Goal: Task Accomplishment & Management: Manage account settings

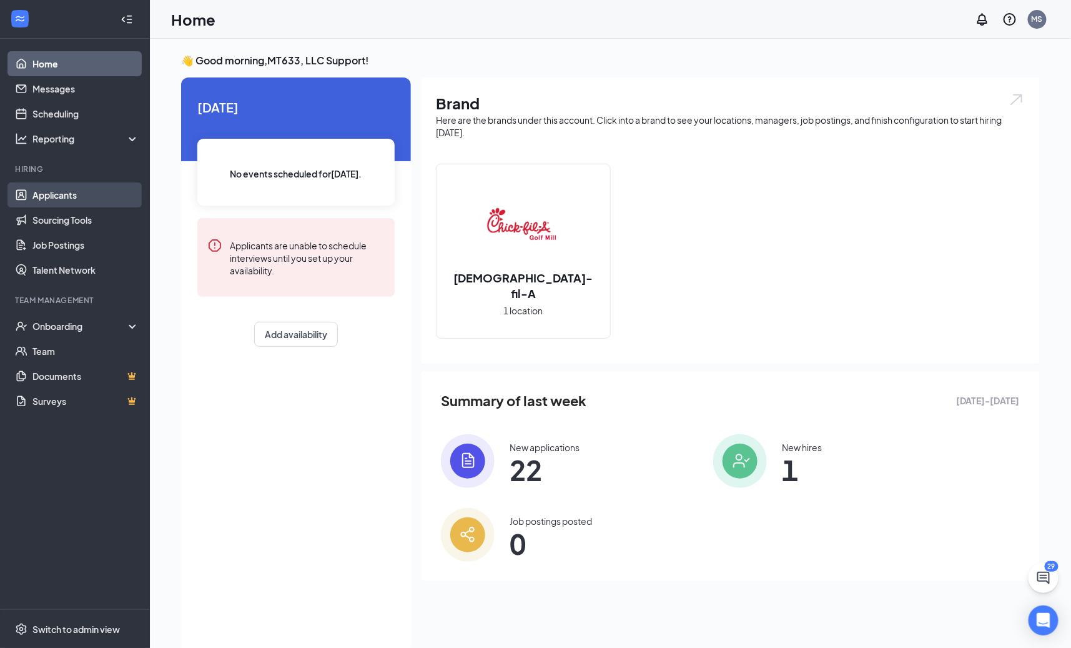
click at [32, 193] on link "Applicants" at bounding box center [85, 194] width 107 height 25
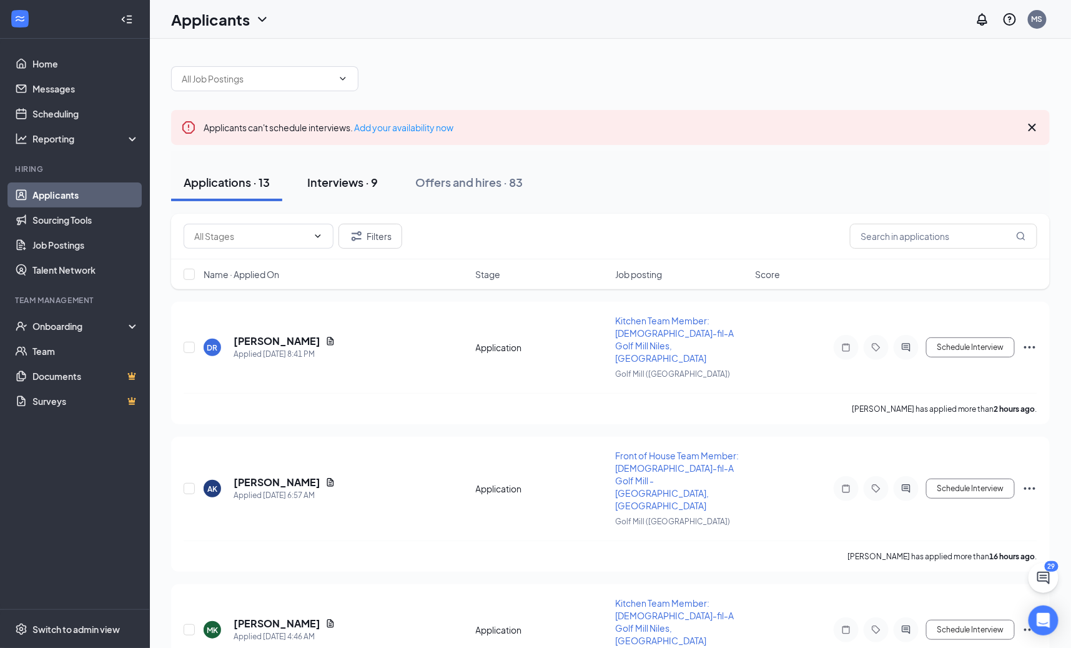
click at [341, 185] on div "Interviews · 9" at bounding box center [342, 182] width 71 height 16
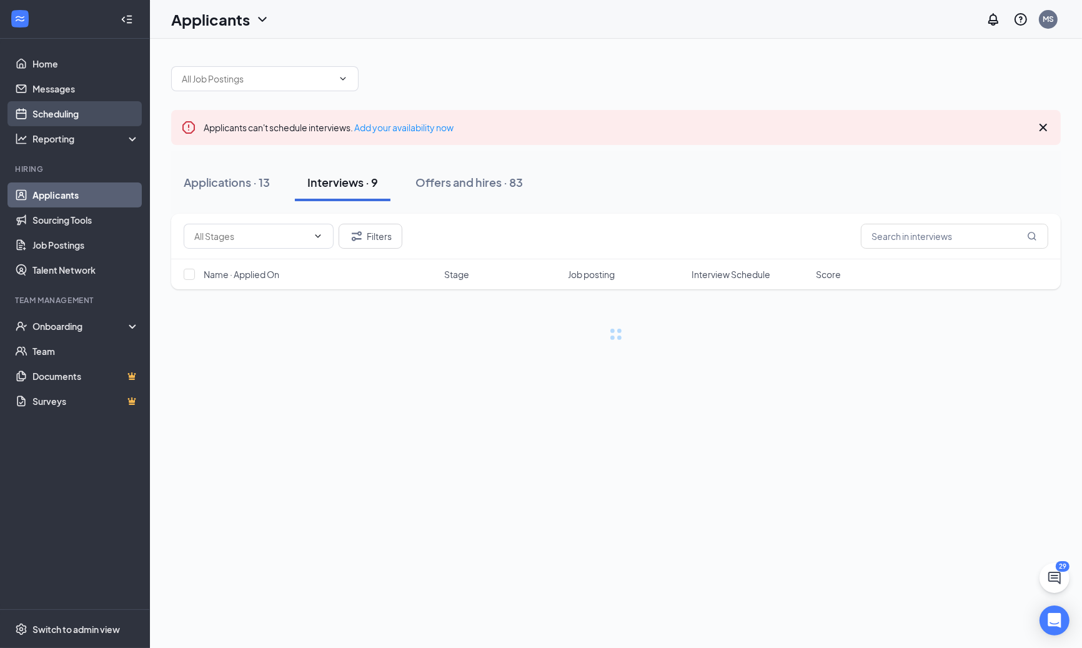
click at [76, 118] on link "Scheduling" at bounding box center [85, 113] width 107 height 25
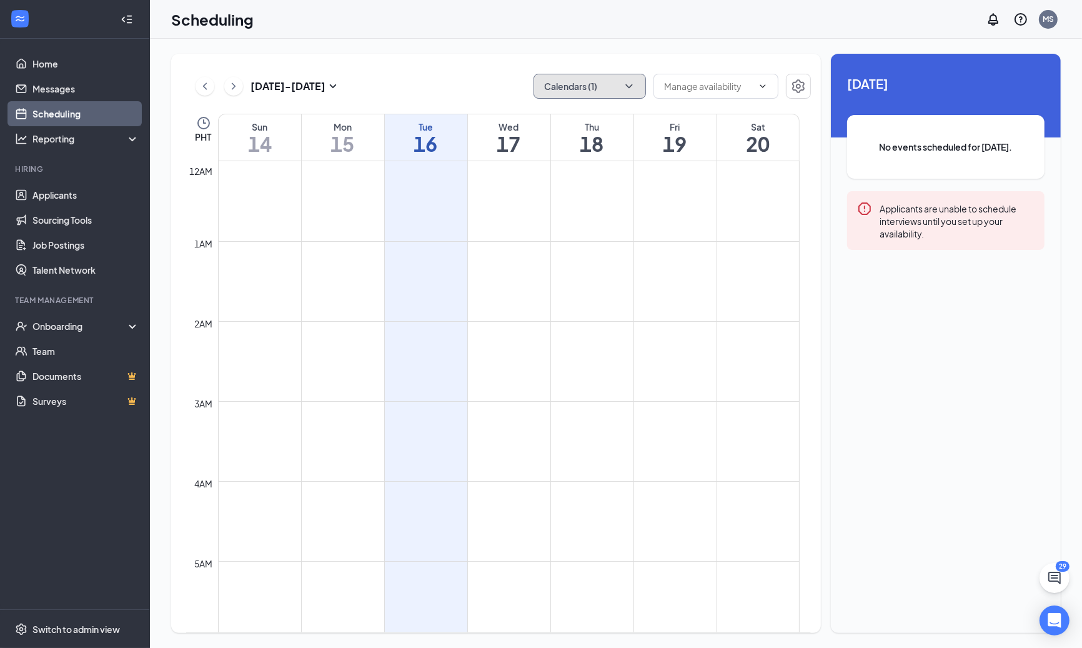
click at [563, 83] on button "Calendars (1)" at bounding box center [589, 86] width 112 height 25
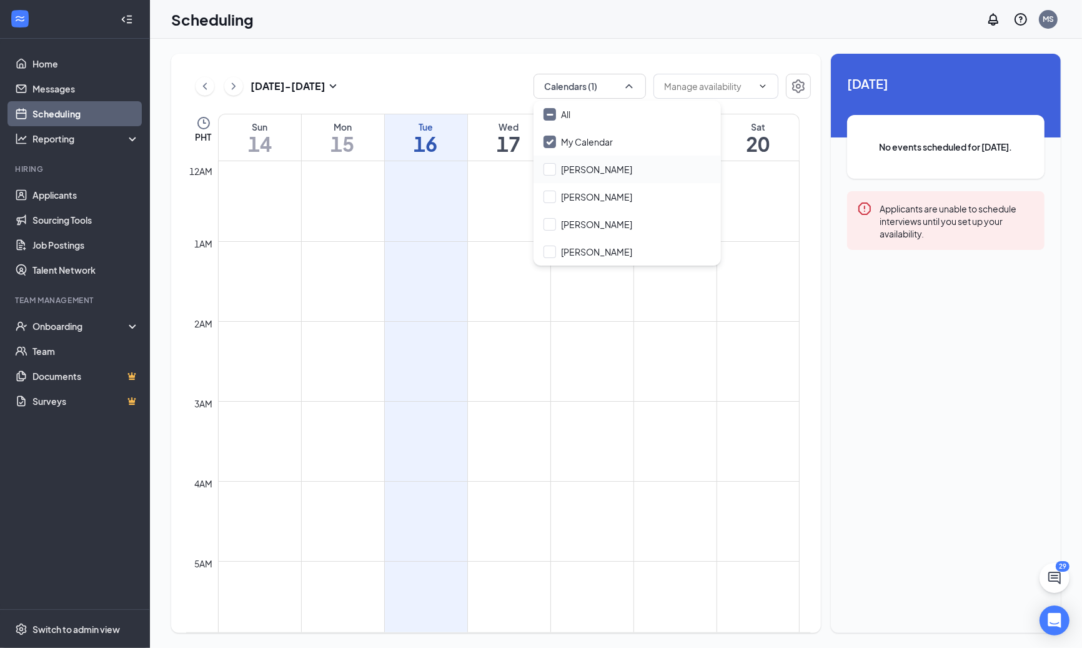
click at [586, 177] on div "[PERSON_NAME]" at bounding box center [626, 169] width 187 height 27
drag, startPoint x: 595, startPoint y: 174, endPoint x: 589, endPoint y: 202, distance: 29.3
click at [595, 173] on input "[PERSON_NAME]" at bounding box center [587, 169] width 89 height 12
checkbox input "false"
click at [589, 204] on div "[PERSON_NAME]" at bounding box center [626, 196] width 187 height 27
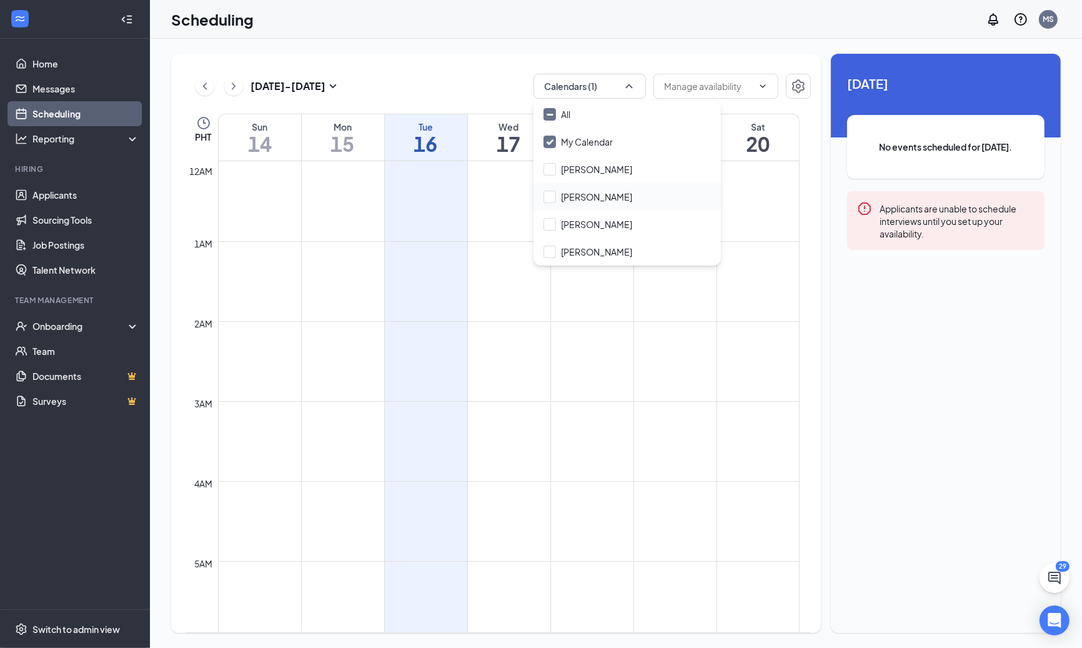
checkbox input "true"
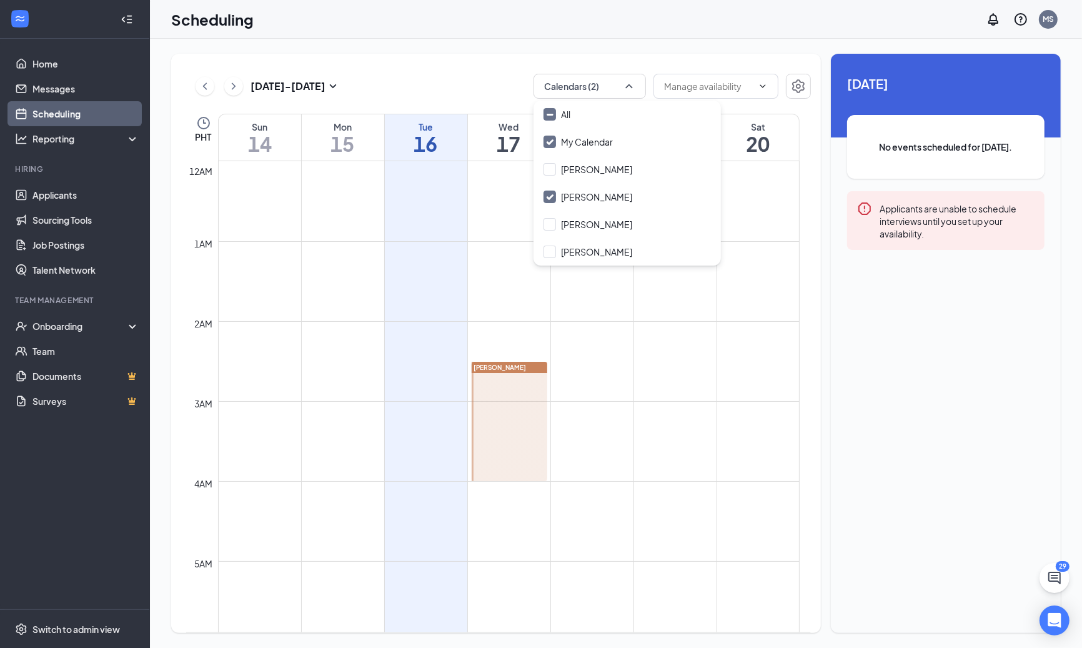
click at [513, 433] on div at bounding box center [510, 421] width 76 height 119
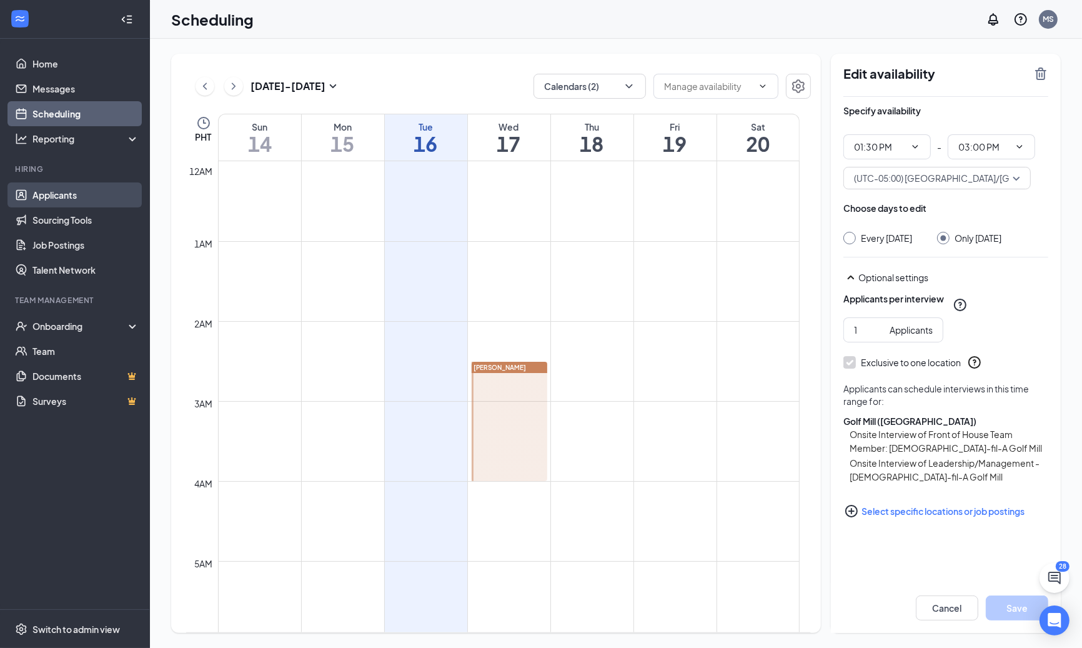
click at [61, 197] on link "Applicants" at bounding box center [85, 194] width 107 height 25
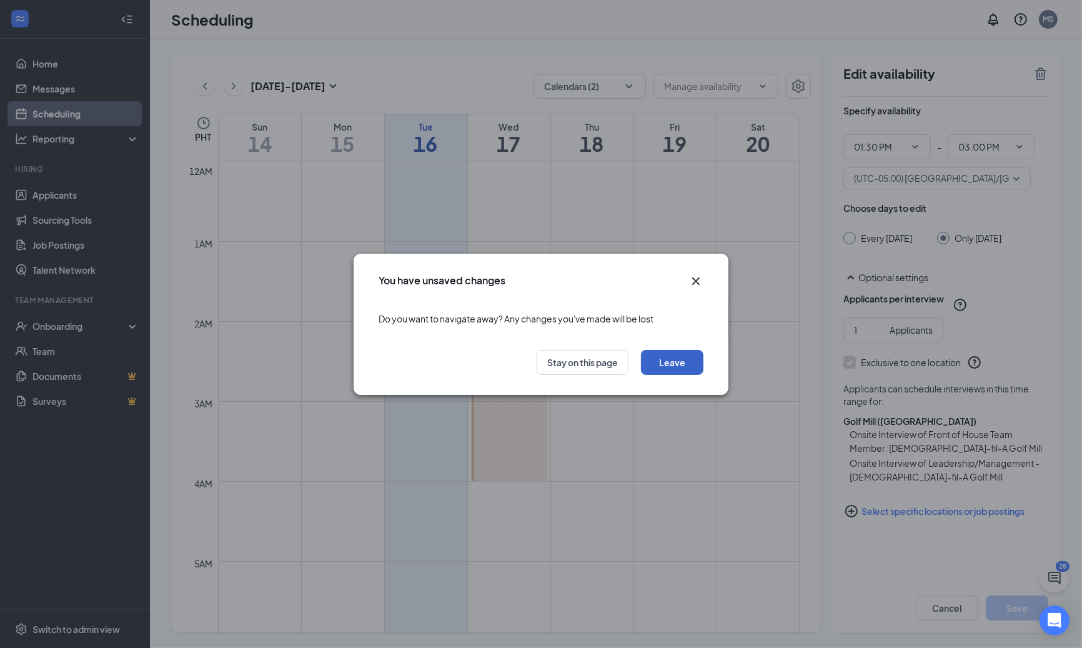
click at [687, 366] on button "Leave" at bounding box center [672, 362] width 62 height 25
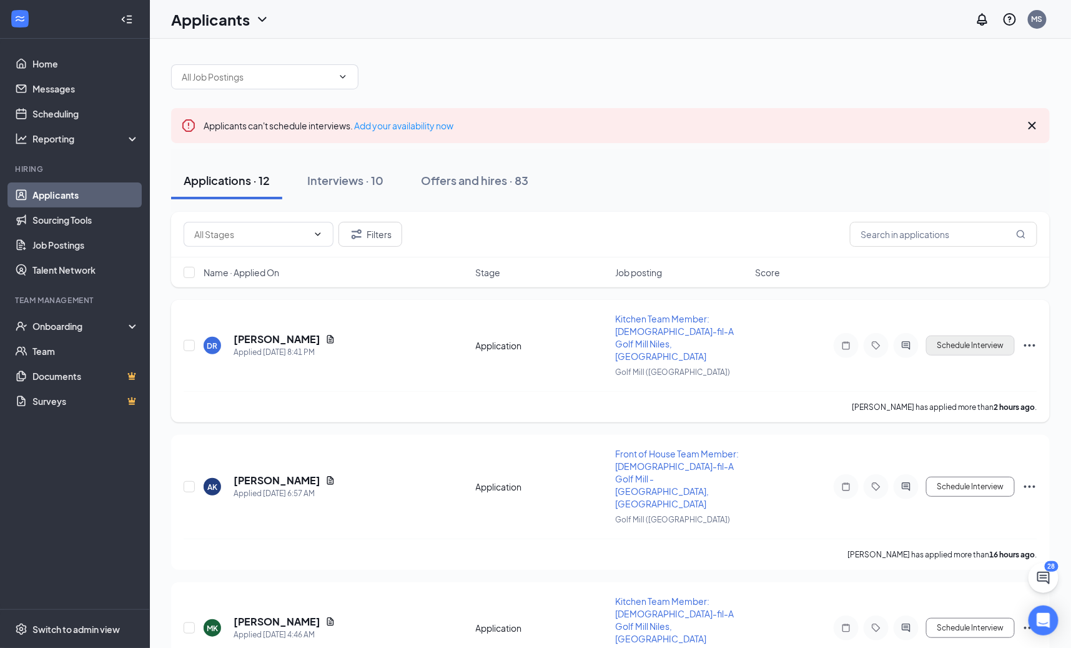
scroll to position [2, 0]
click at [966, 337] on button "Schedule Interview" at bounding box center [970, 345] width 89 height 20
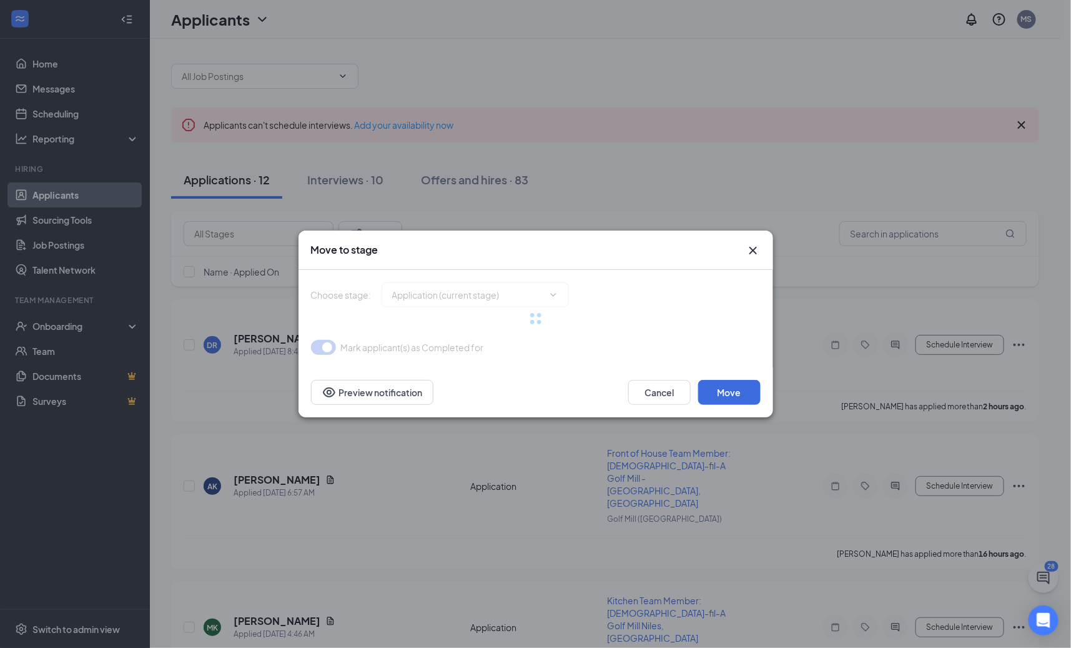
type input "Onsite Interview (next stage)"
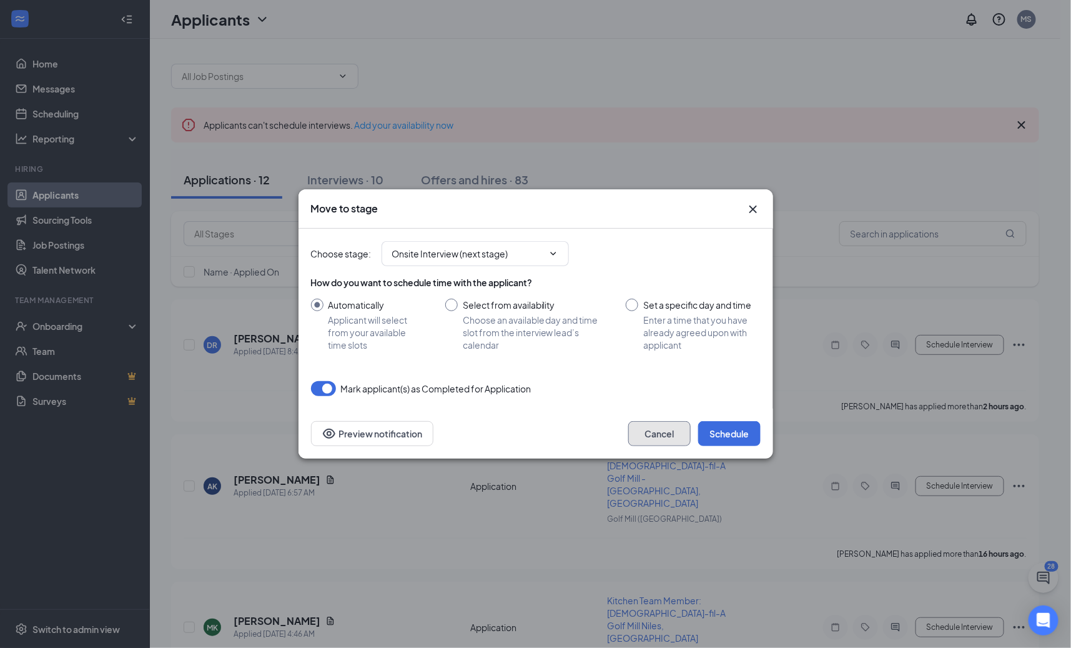
click at [661, 425] on button "Cancel" at bounding box center [659, 433] width 62 height 25
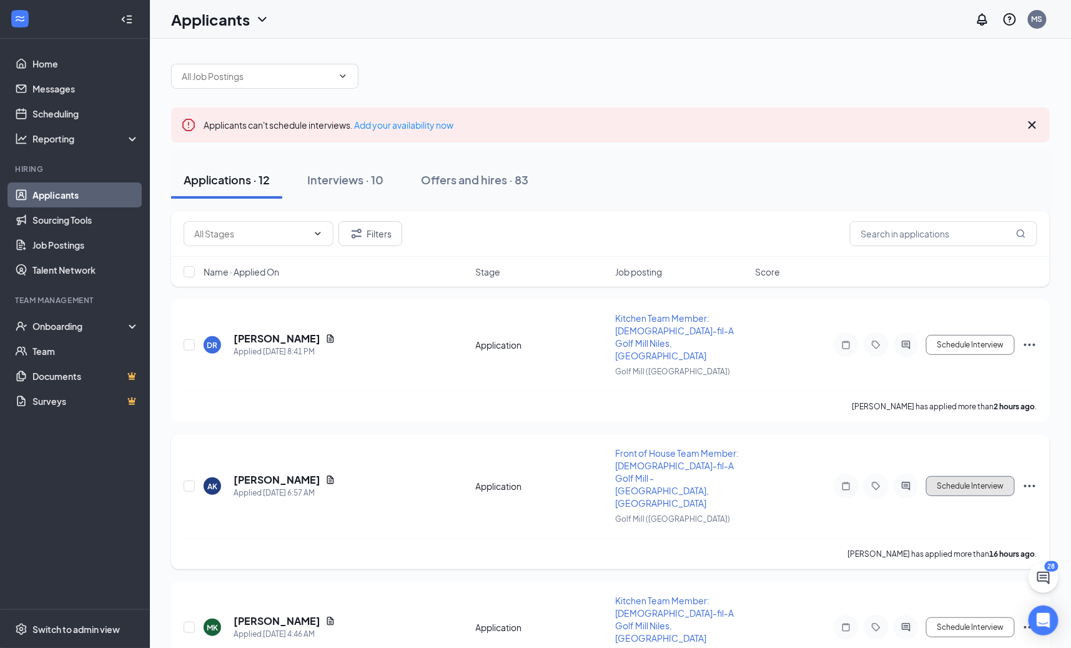
click at [946, 476] on button "Schedule Interview" at bounding box center [970, 486] width 89 height 20
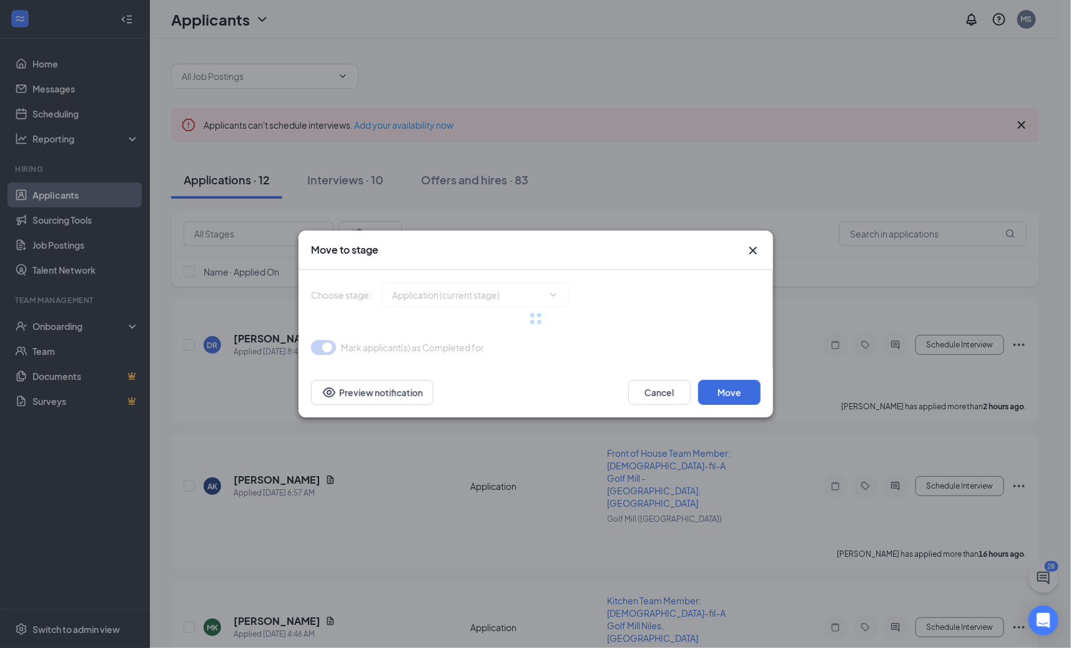
type input "Onsite Interview (next stage)"
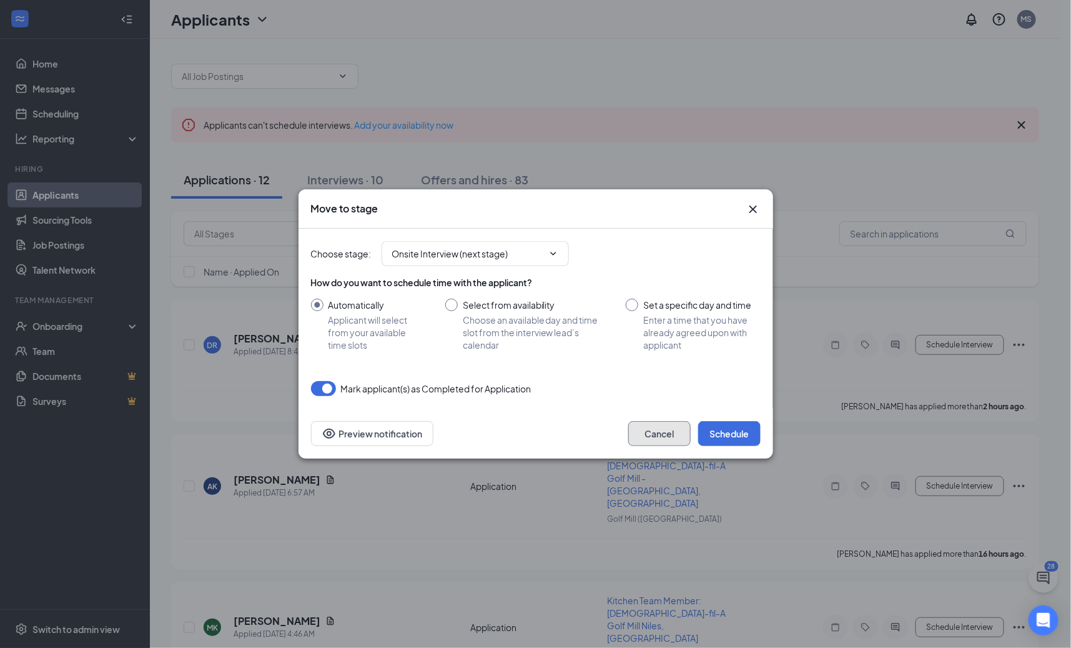
click at [652, 442] on button "Cancel" at bounding box center [659, 433] width 62 height 25
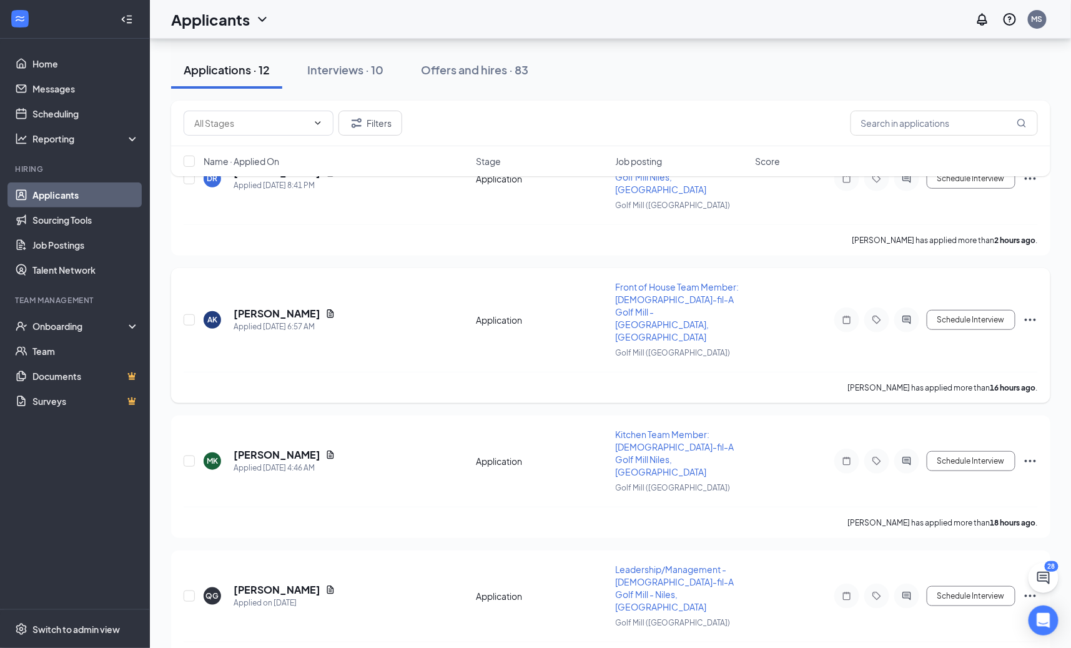
scroll to position [300, 0]
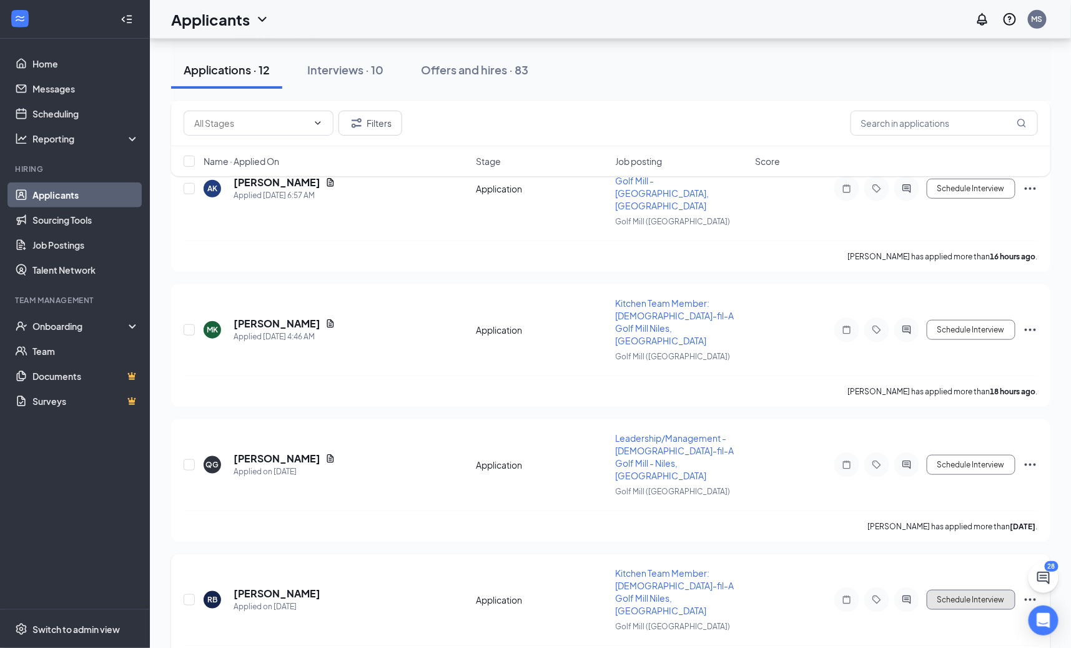
click at [969, 590] on button "Schedule Interview" at bounding box center [971, 600] width 89 height 20
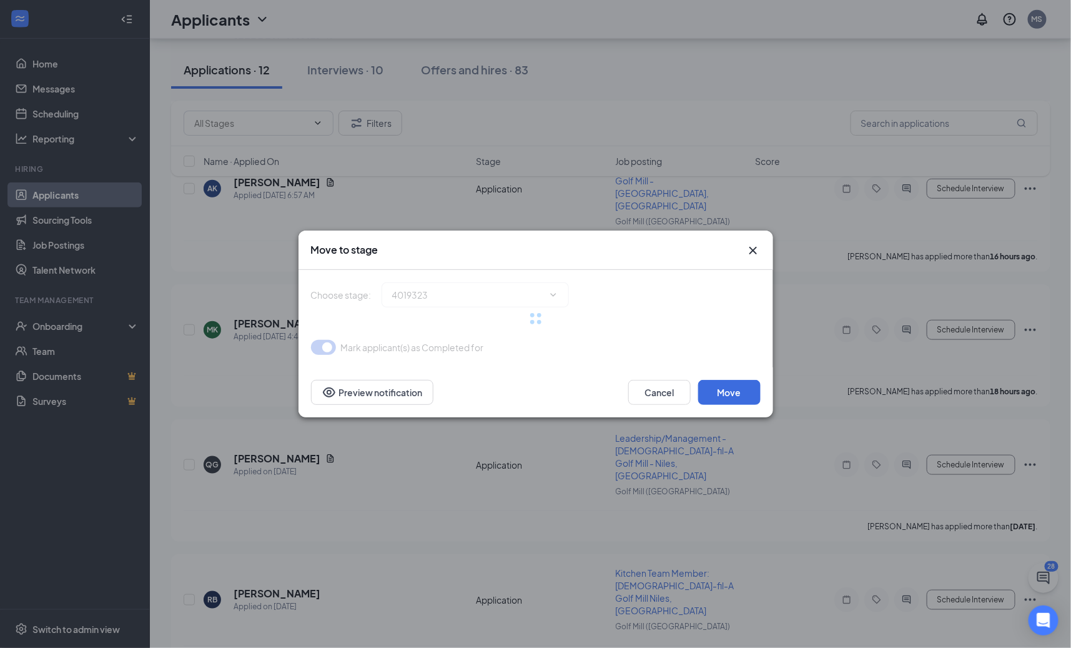
type input "Onsite Interview (next stage)"
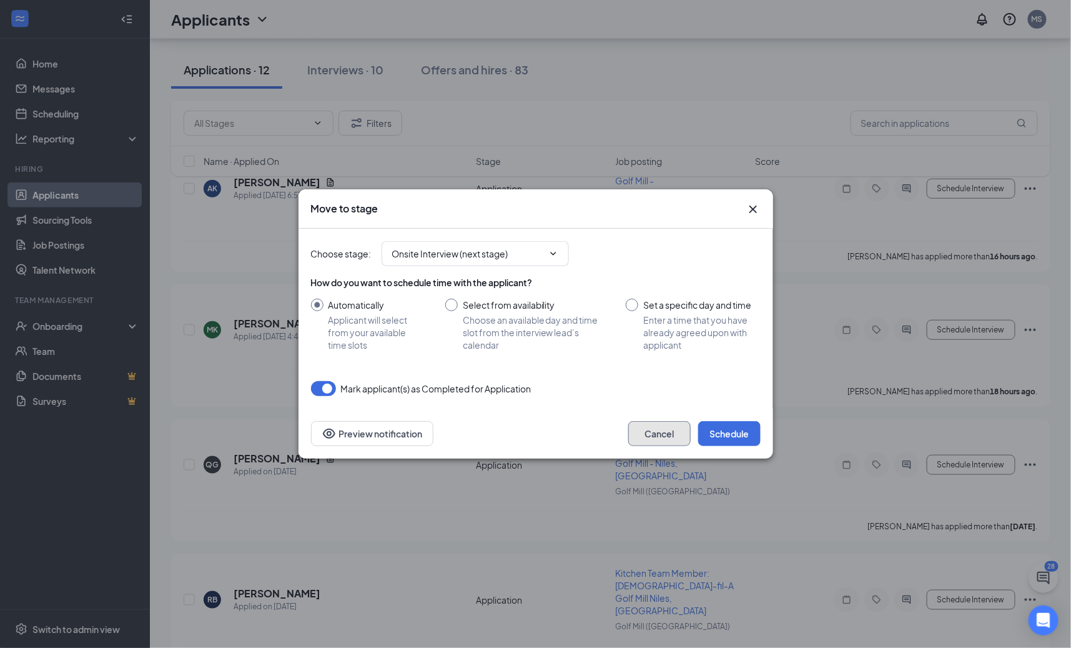
click at [662, 422] on button "Cancel" at bounding box center [659, 433] width 62 height 25
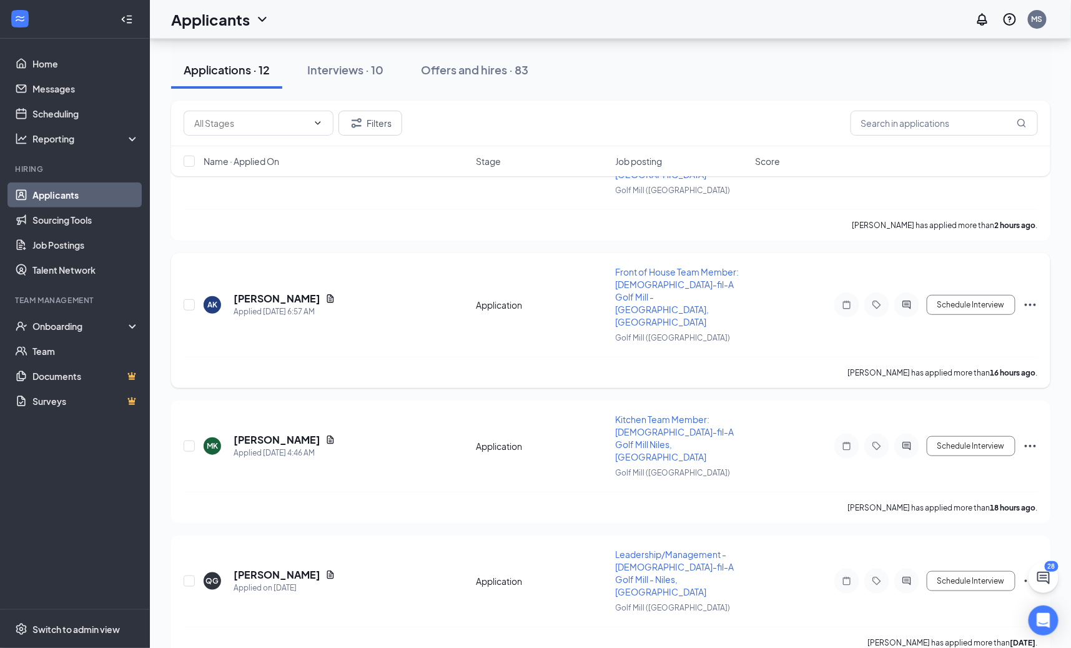
scroll to position [182, 0]
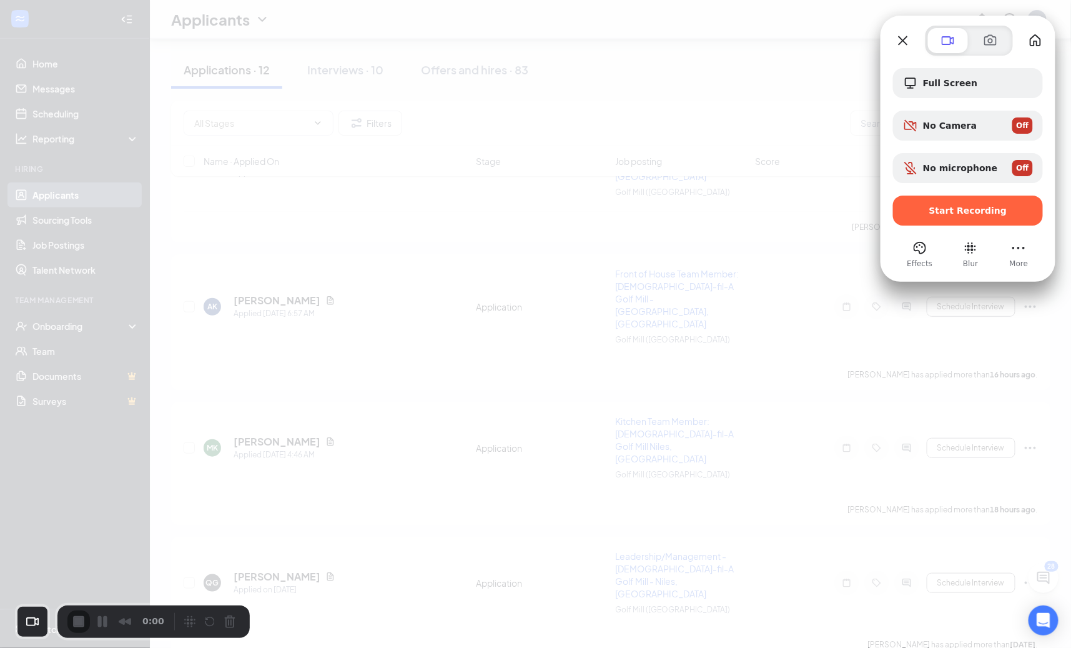
click at [989, 240] on div "Effects Blur More" at bounding box center [968, 253] width 150 height 31
click at [993, 220] on div "Start Recording" at bounding box center [968, 210] width 150 height 30
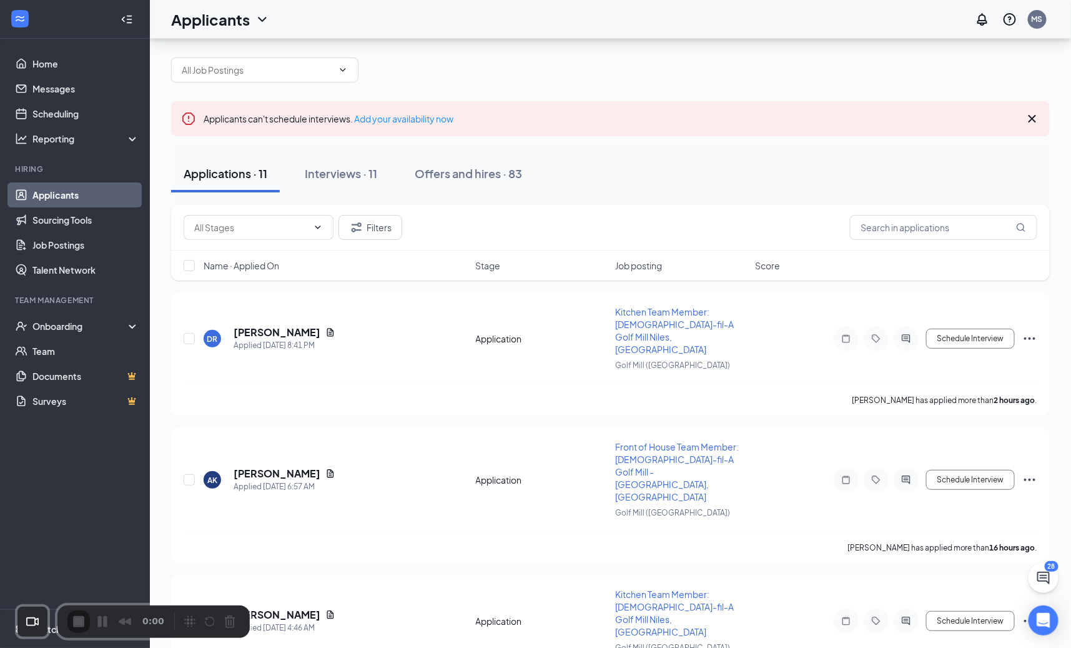
scroll to position [0, 0]
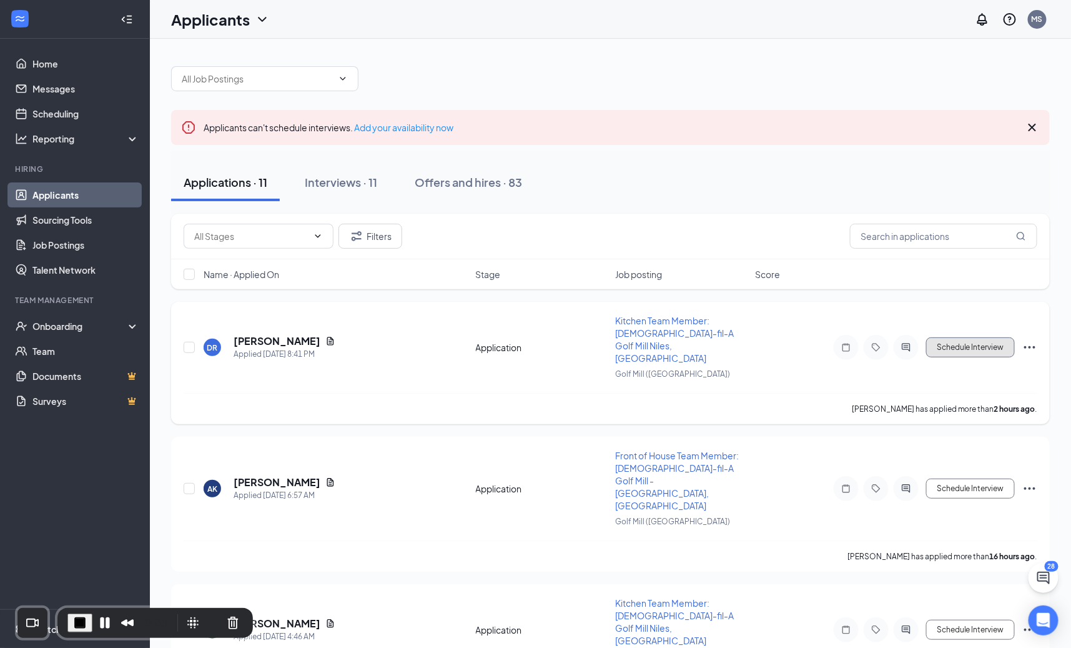
click at [954, 337] on button "Schedule Interview" at bounding box center [970, 347] width 89 height 20
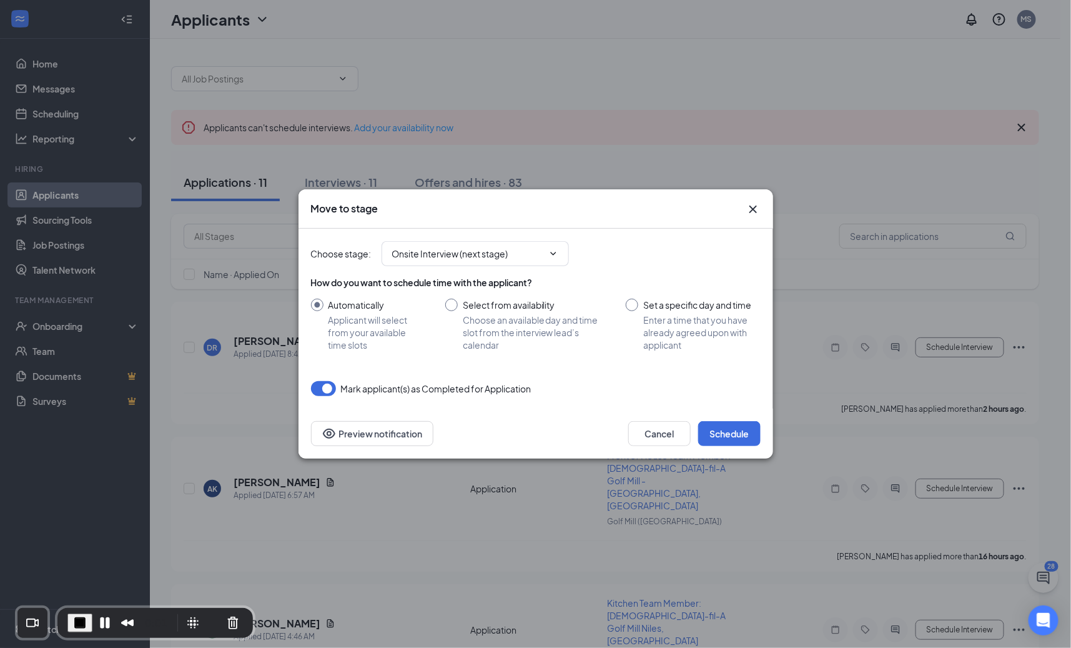
click at [375, 318] on input "Automatically Applicant will select from your available time slots" at bounding box center [365, 325] width 109 height 52
click at [650, 430] on button "Cancel" at bounding box center [659, 433] width 62 height 25
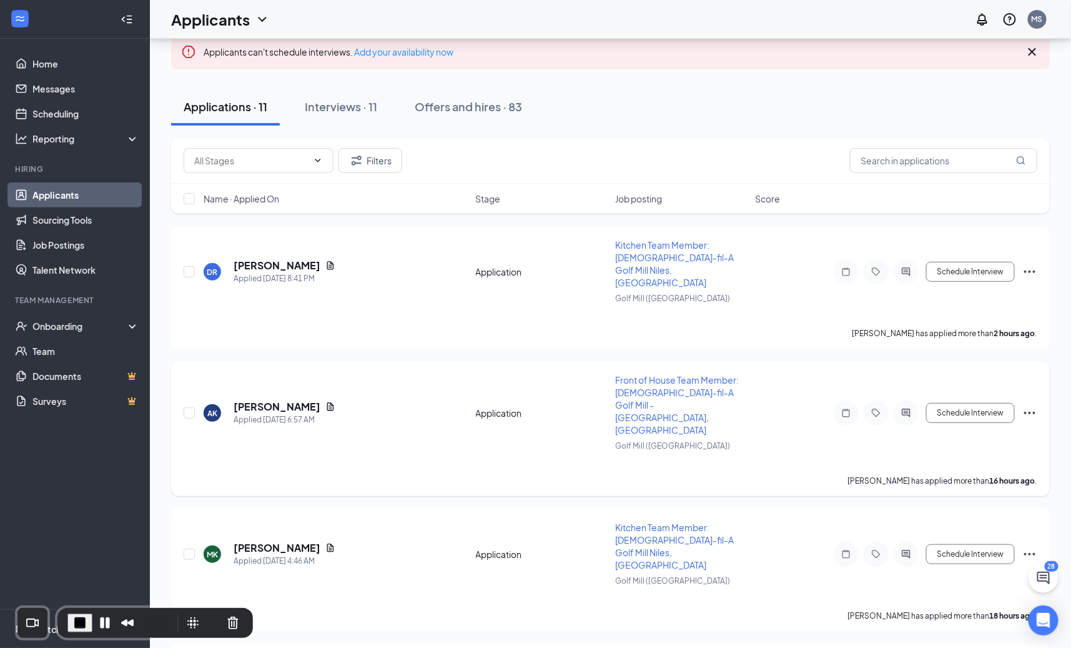
scroll to position [79, 0]
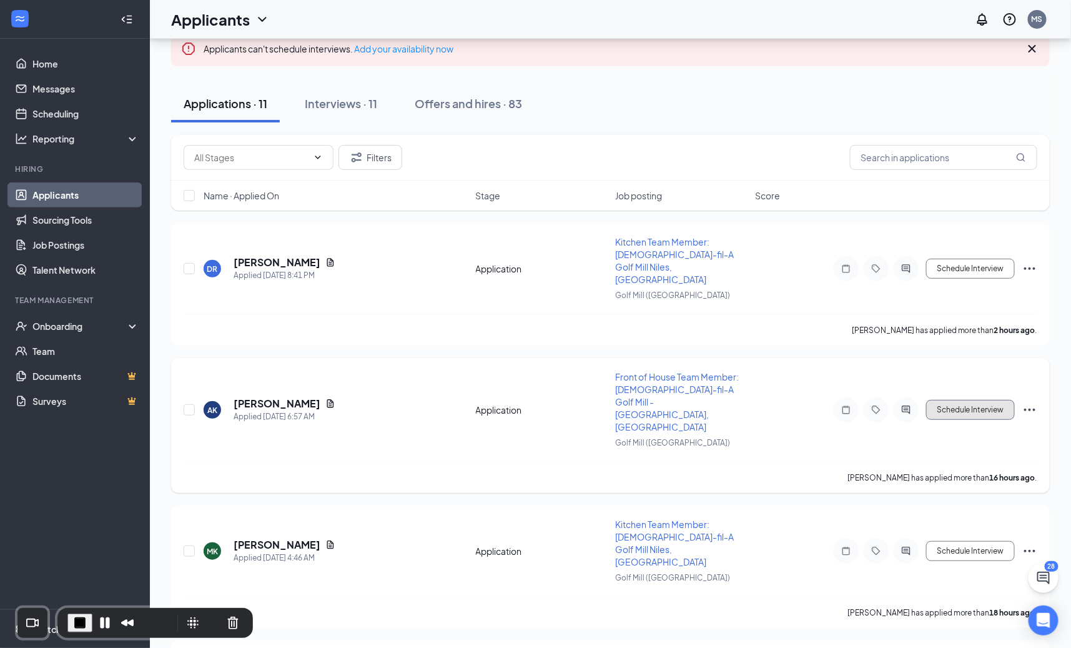
click at [981, 400] on button "Schedule Interview" at bounding box center [970, 410] width 89 height 20
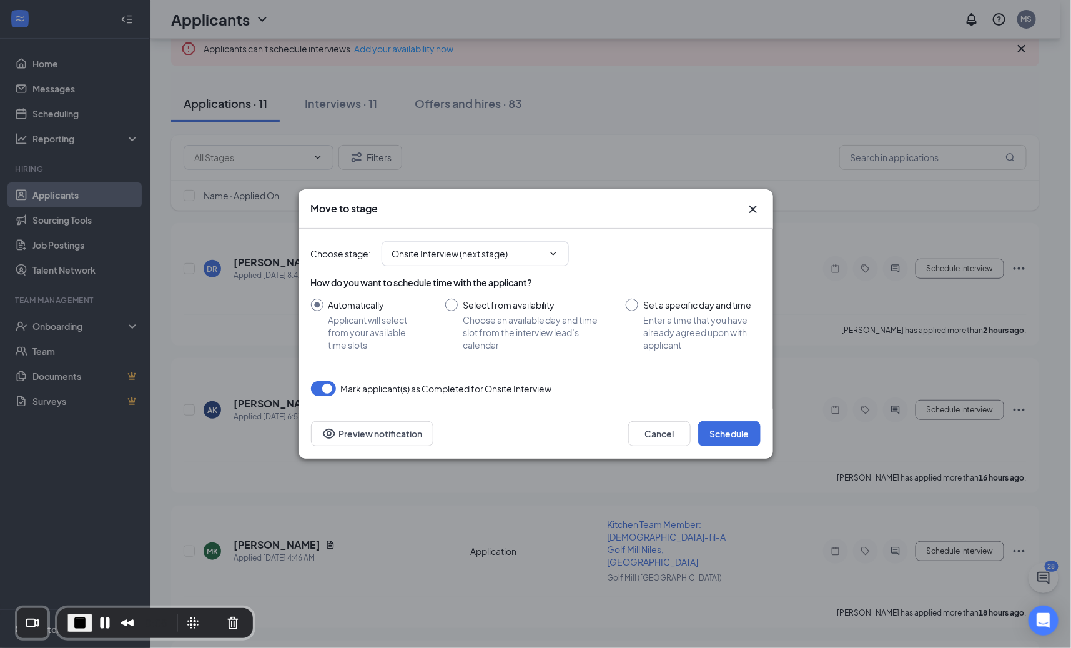
click at [388, 328] on input "Automatically Applicant will select from your available time slots" at bounding box center [365, 325] width 109 height 52
click at [636, 425] on button "Cancel" at bounding box center [659, 433] width 62 height 25
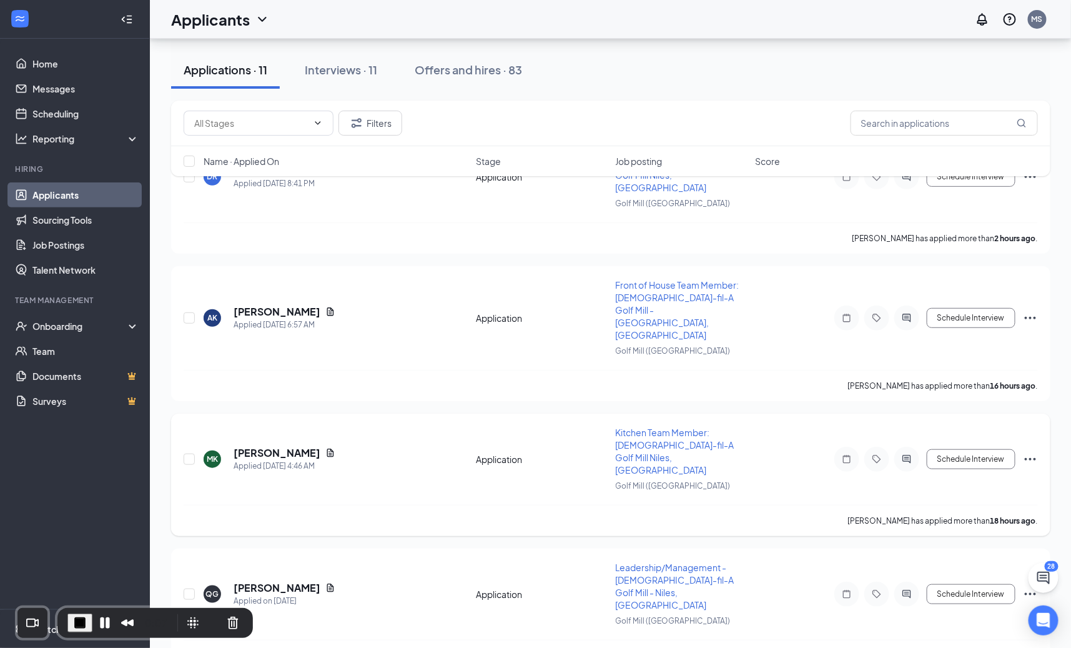
scroll to position [187, 0]
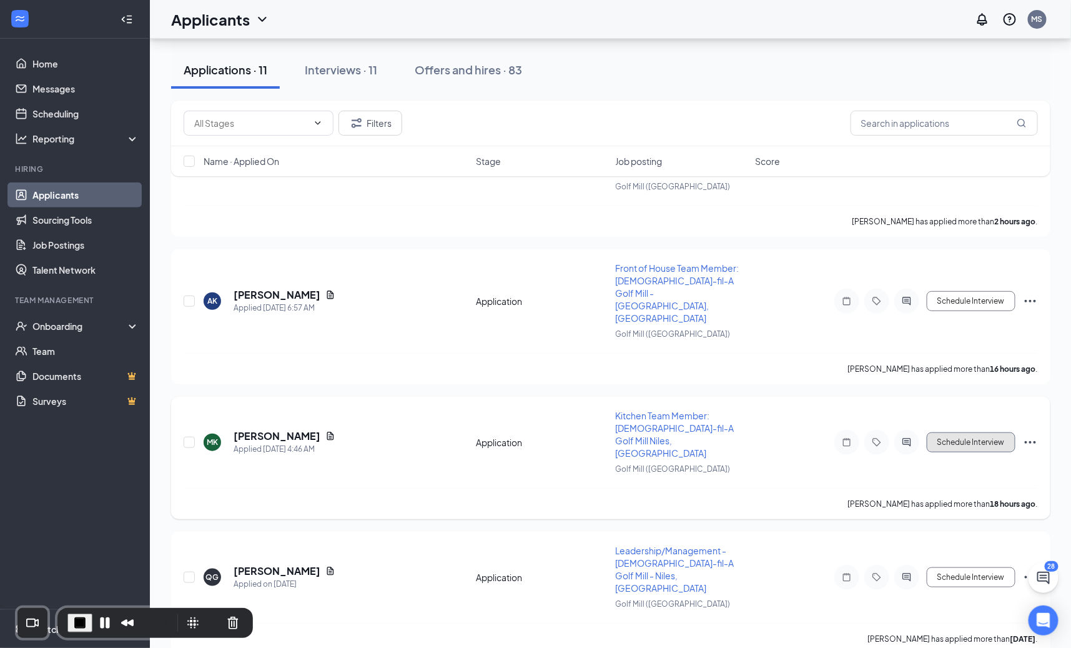
click at [961, 432] on button "Schedule Interview" at bounding box center [971, 442] width 89 height 20
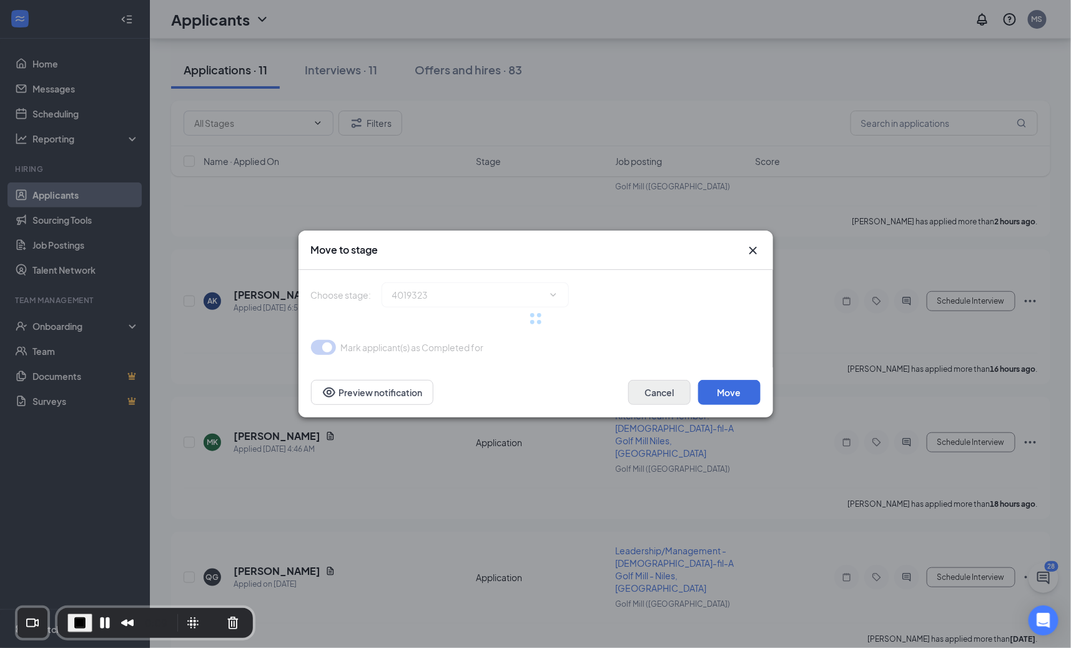
type input "Onsite Interview (next stage)"
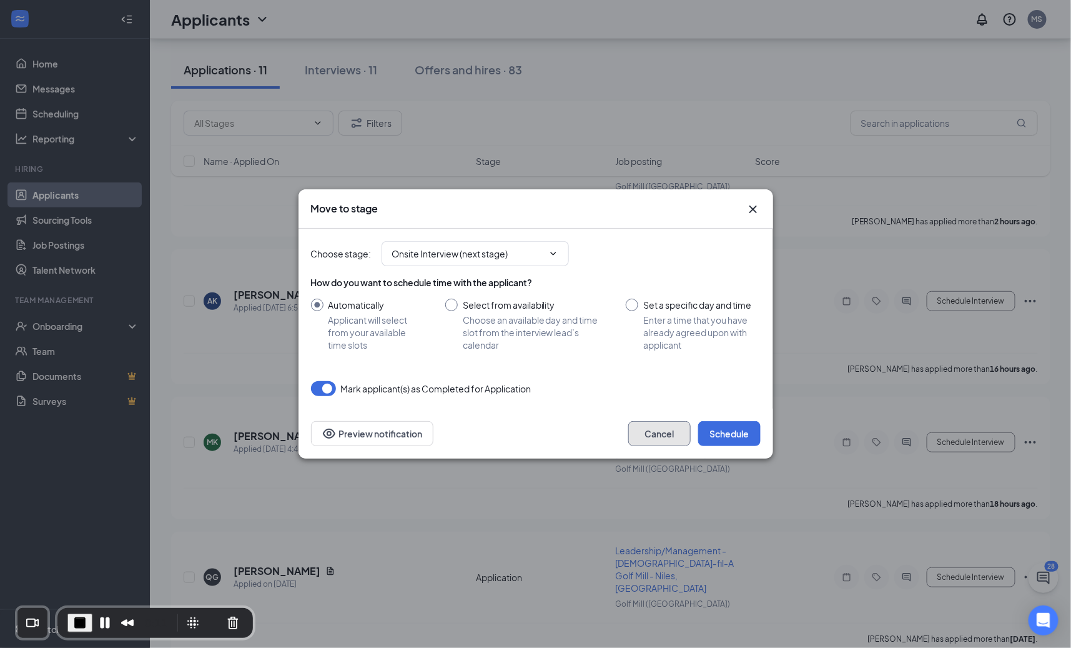
click at [657, 422] on button "Cancel" at bounding box center [659, 433] width 62 height 25
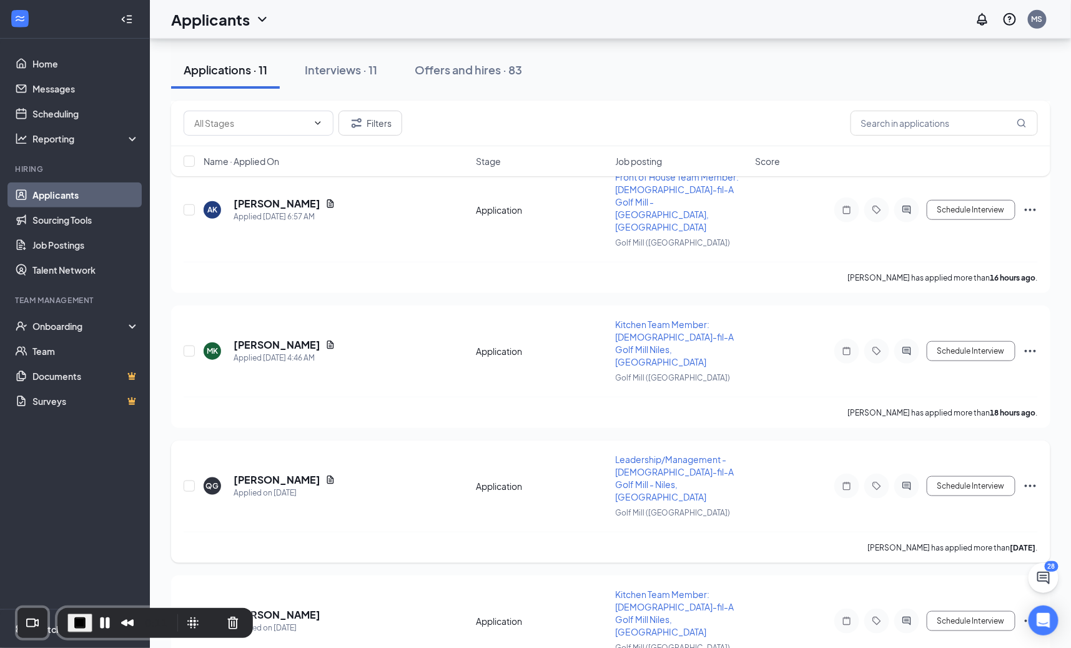
scroll to position [285, 0]
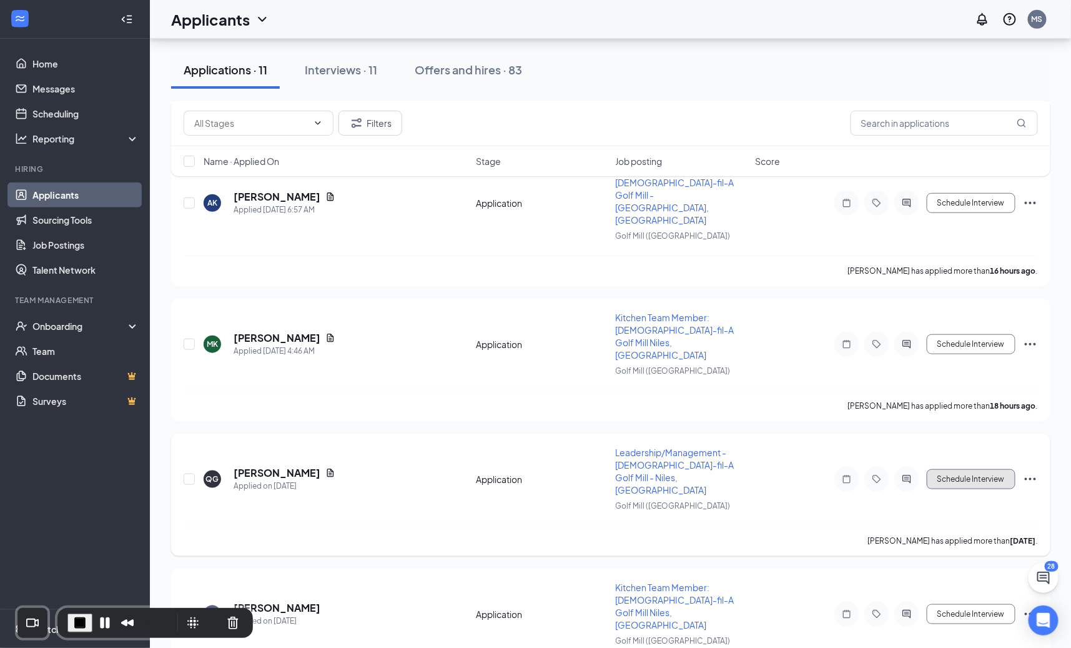
click at [981, 469] on button "Schedule Interview" at bounding box center [971, 479] width 89 height 20
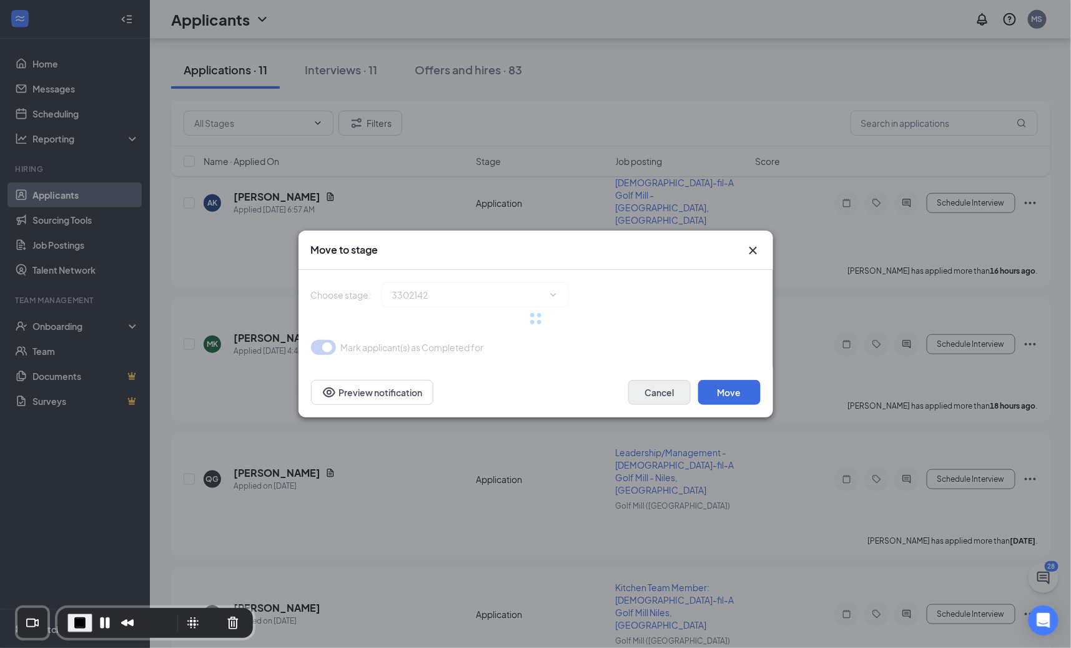
type input "Onsite Interview (next stage)"
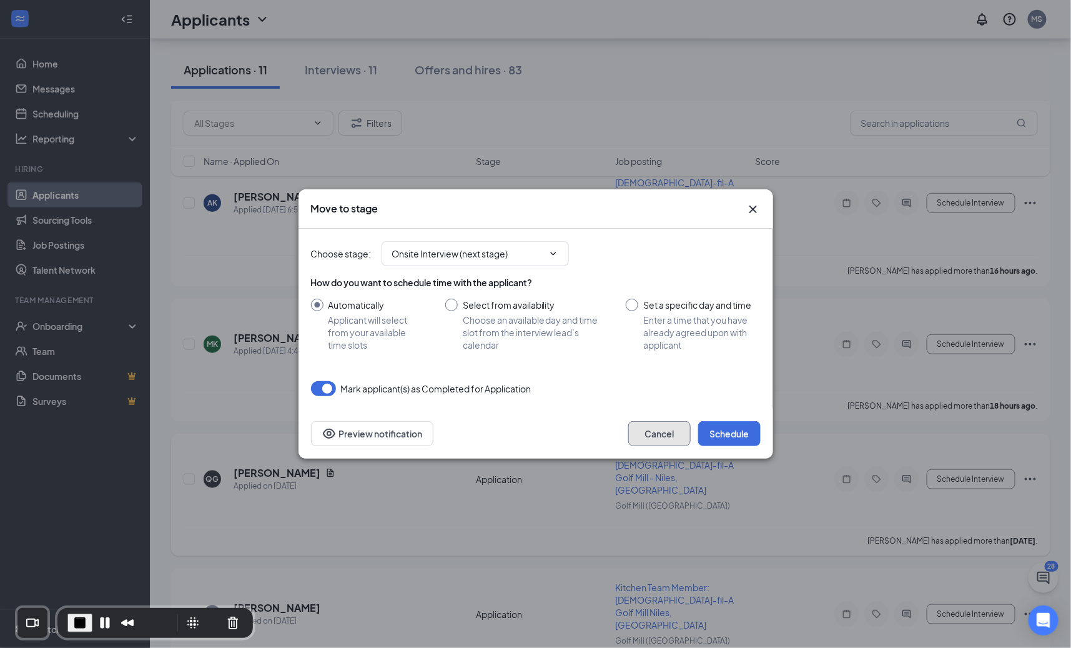
click at [668, 431] on button "Cancel" at bounding box center [659, 433] width 62 height 25
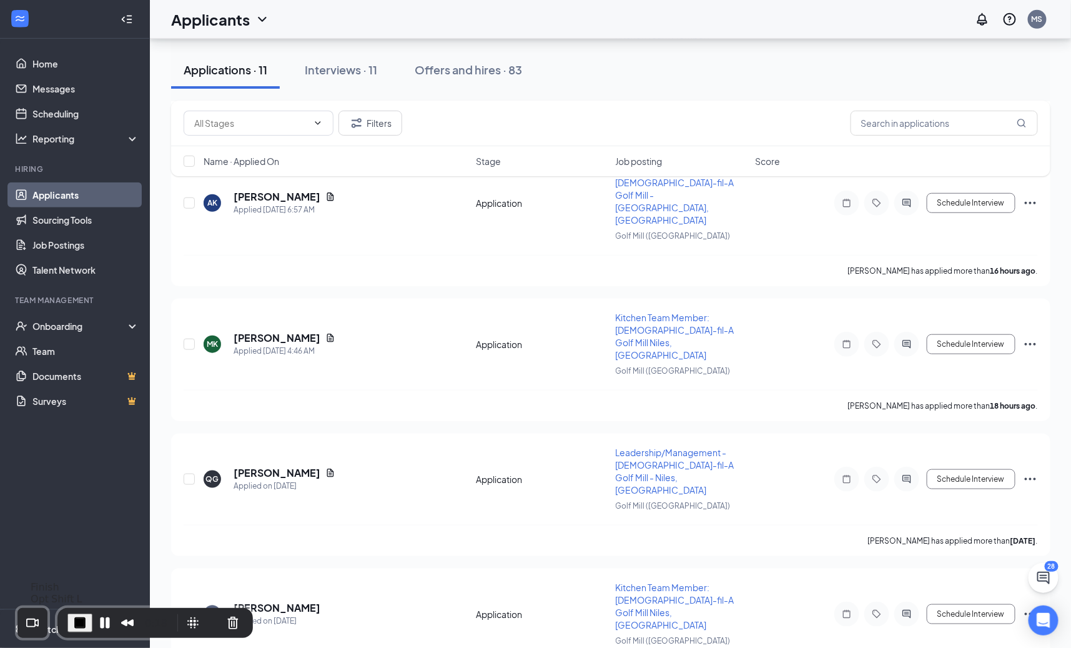
click at [83, 615] on span "End Recording" at bounding box center [79, 622] width 15 height 15
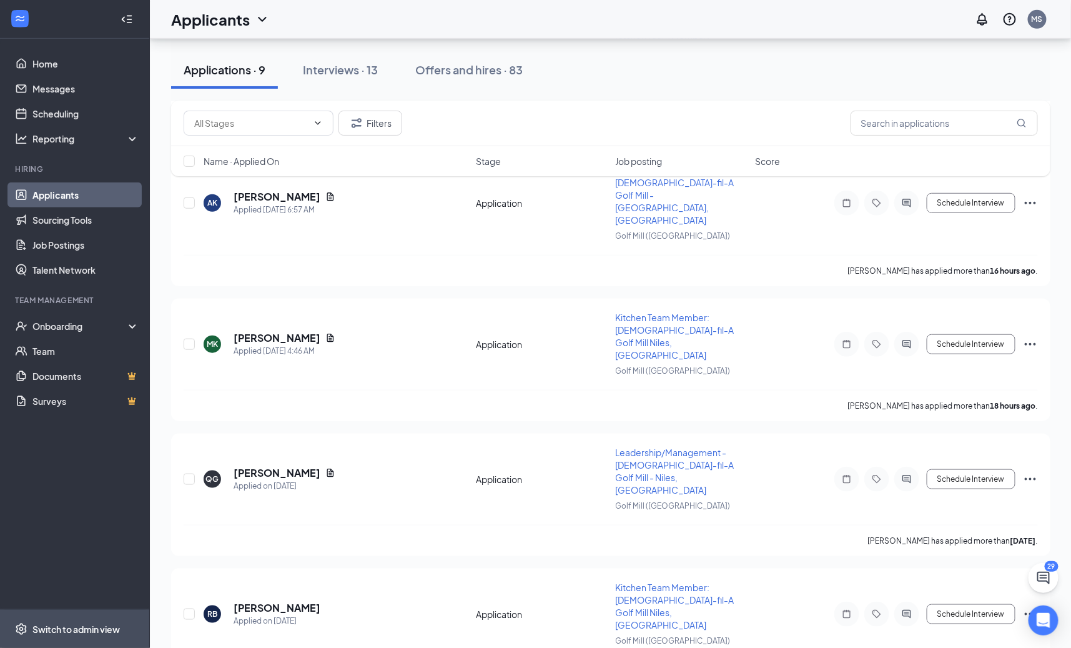
click at [30, 613] on li "Switch to admin view" at bounding box center [74, 629] width 149 height 38
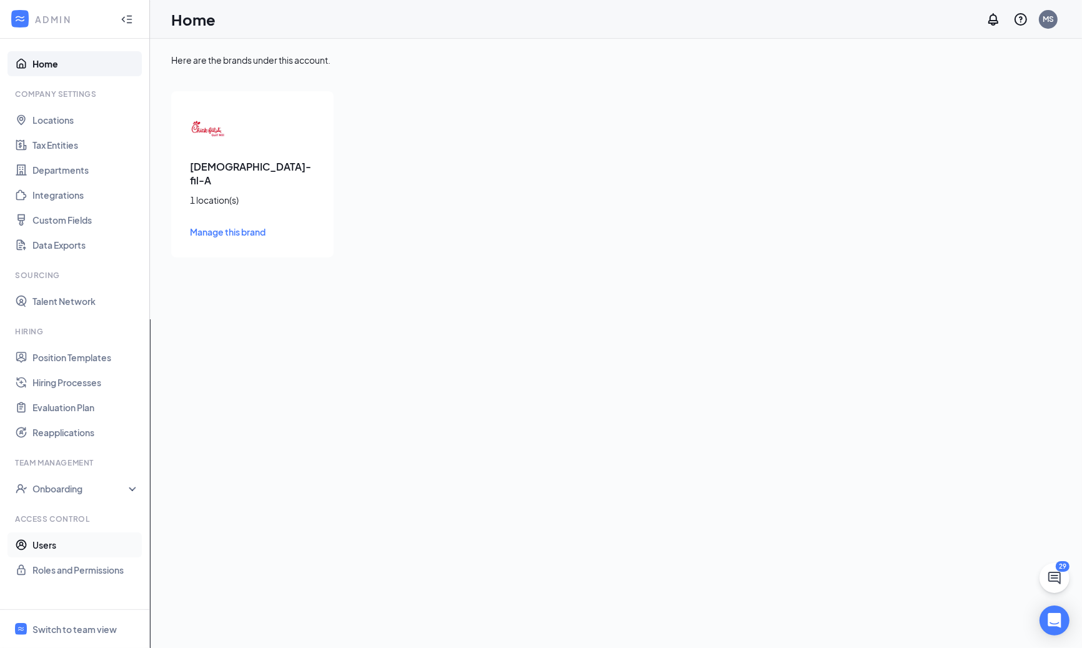
click at [54, 536] on link "Users" at bounding box center [85, 544] width 107 height 25
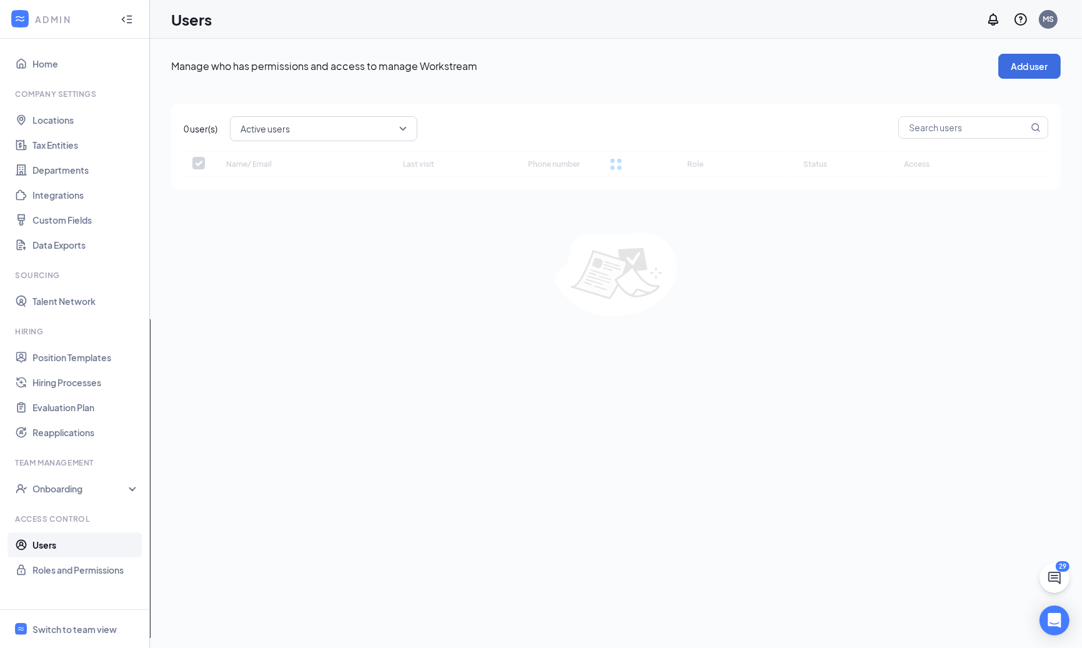
checkbox input "false"
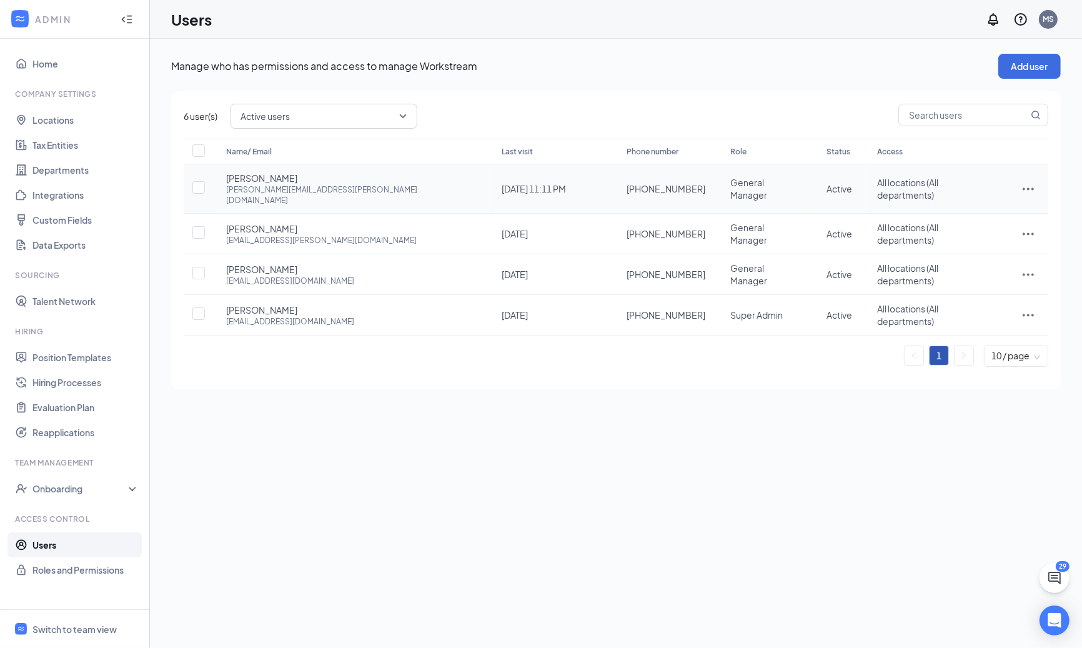
click at [1023, 188] on icon "ActionsIcon" at bounding box center [1027, 189] width 11 height 2
click at [975, 209] on span "Edit user" at bounding box center [967, 209] width 36 height 11
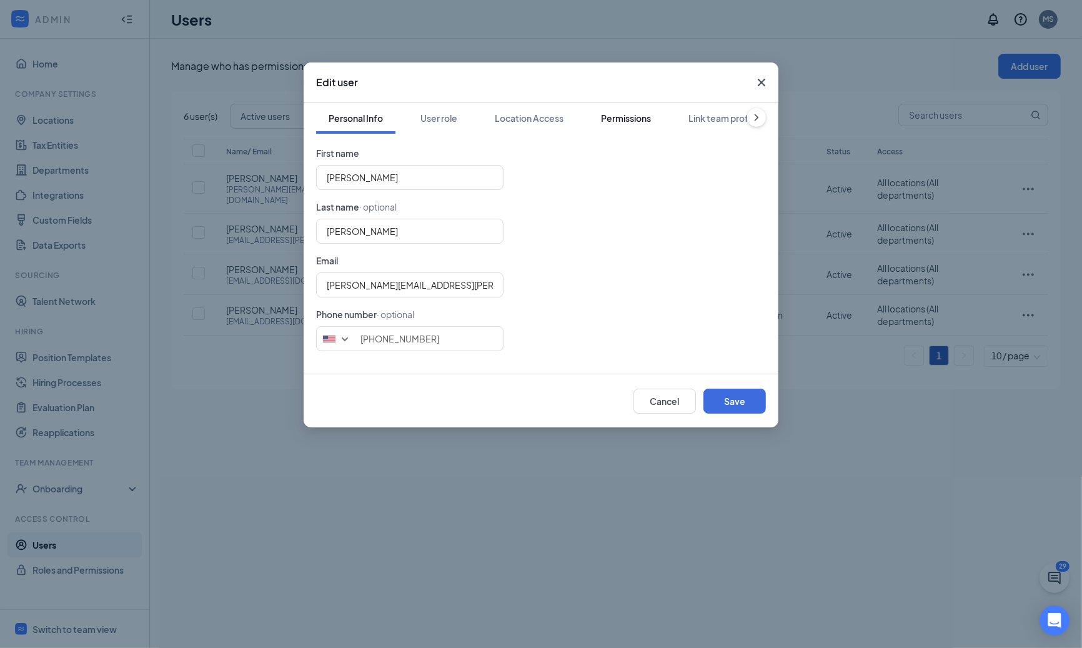
click at [624, 113] on div "Permissions" at bounding box center [626, 118] width 50 height 12
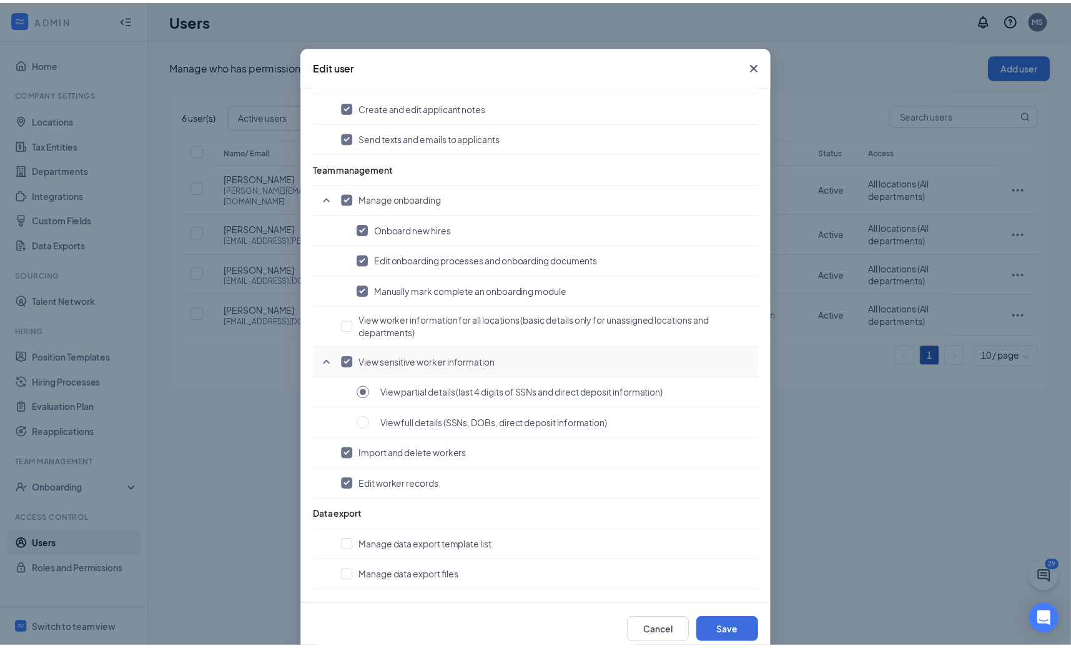
scroll to position [41, 0]
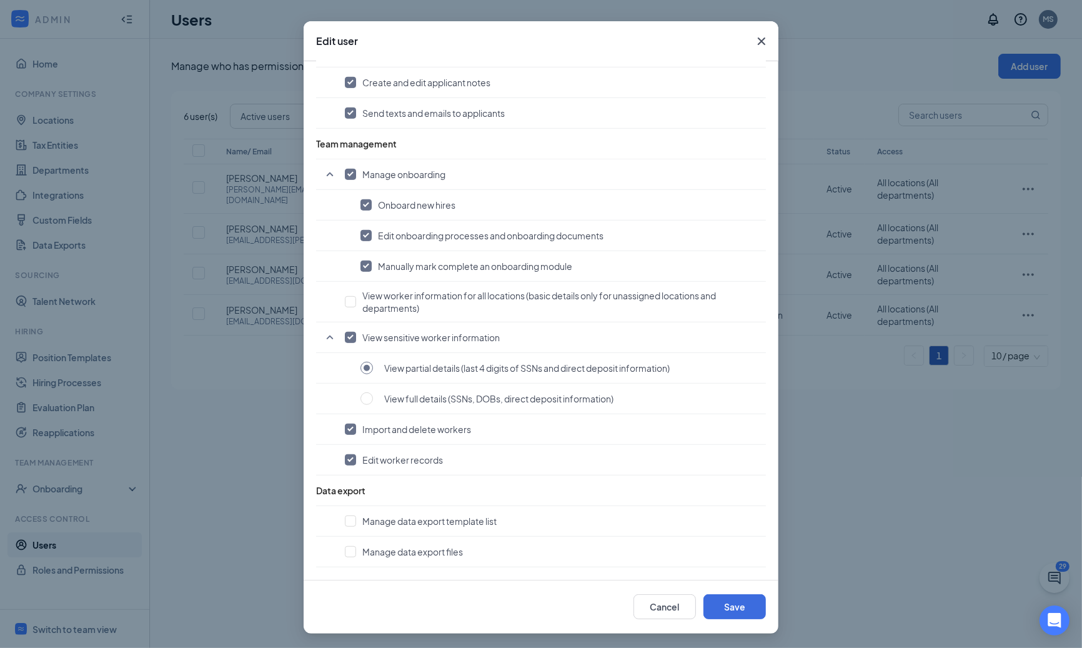
click at [759, 38] on icon "Cross" at bounding box center [761, 41] width 15 height 15
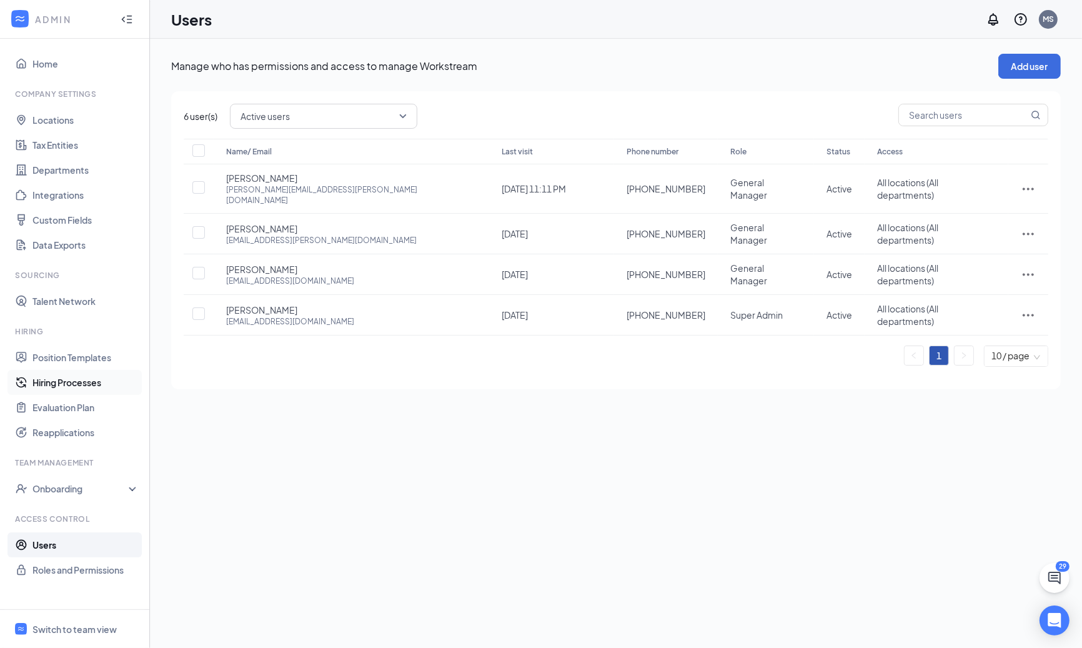
click at [66, 385] on link "Hiring Processes" at bounding box center [85, 382] width 107 height 25
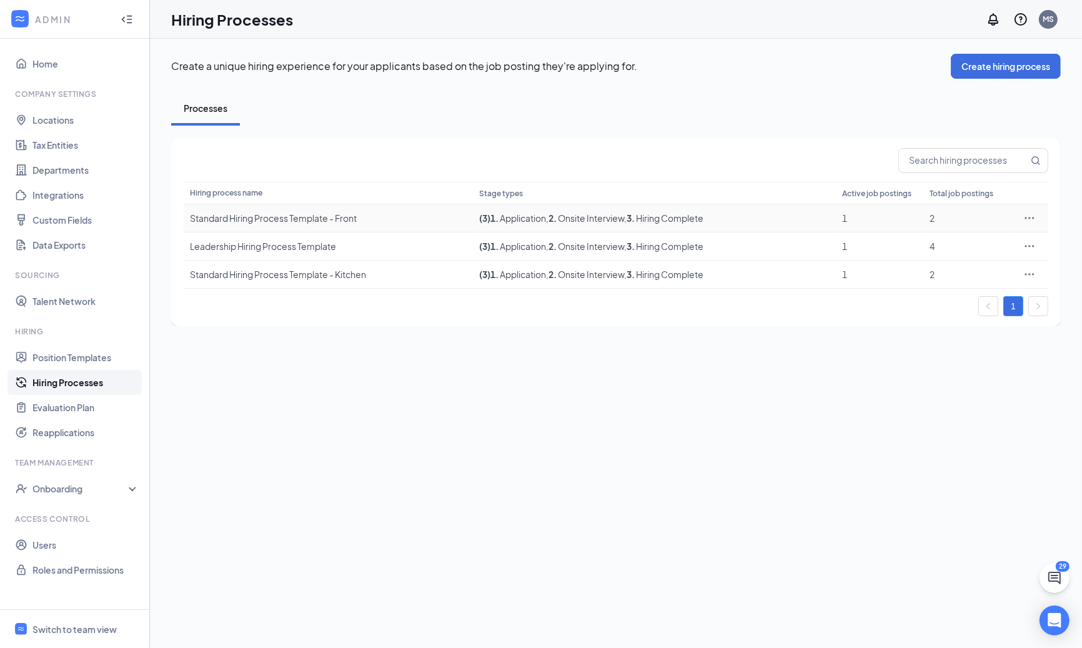
drag, startPoint x: 306, startPoint y: 219, endPoint x: 307, endPoint y: 233, distance: 14.4
click at [306, 219] on div "Standard Hiring Process Template - Front" at bounding box center [328, 218] width 277 height 12
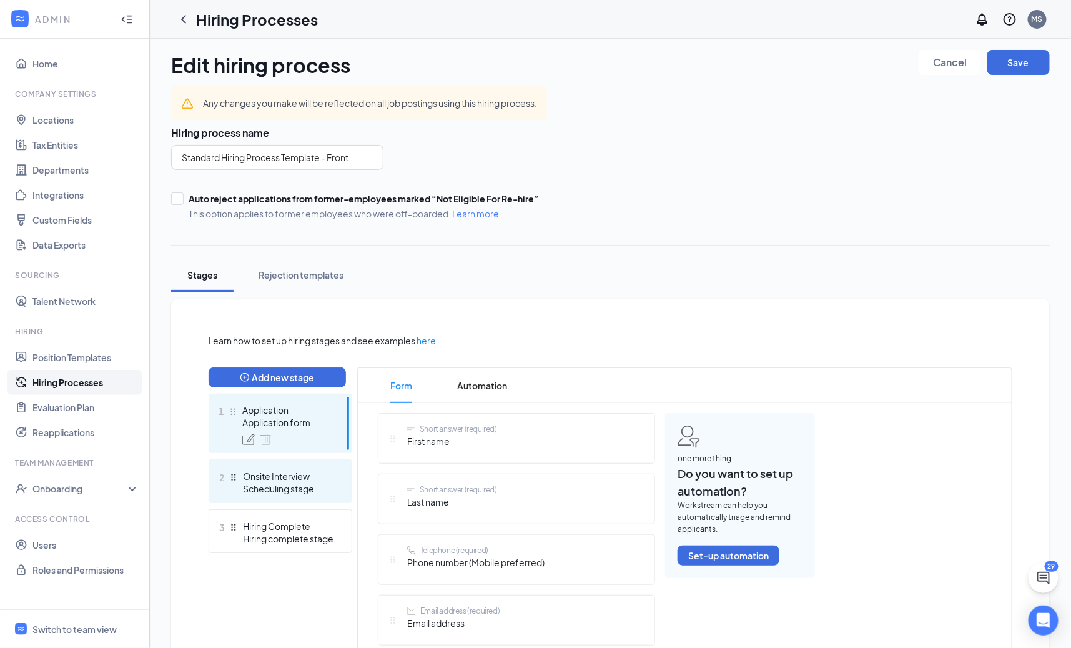
scroll to position [16, 0]
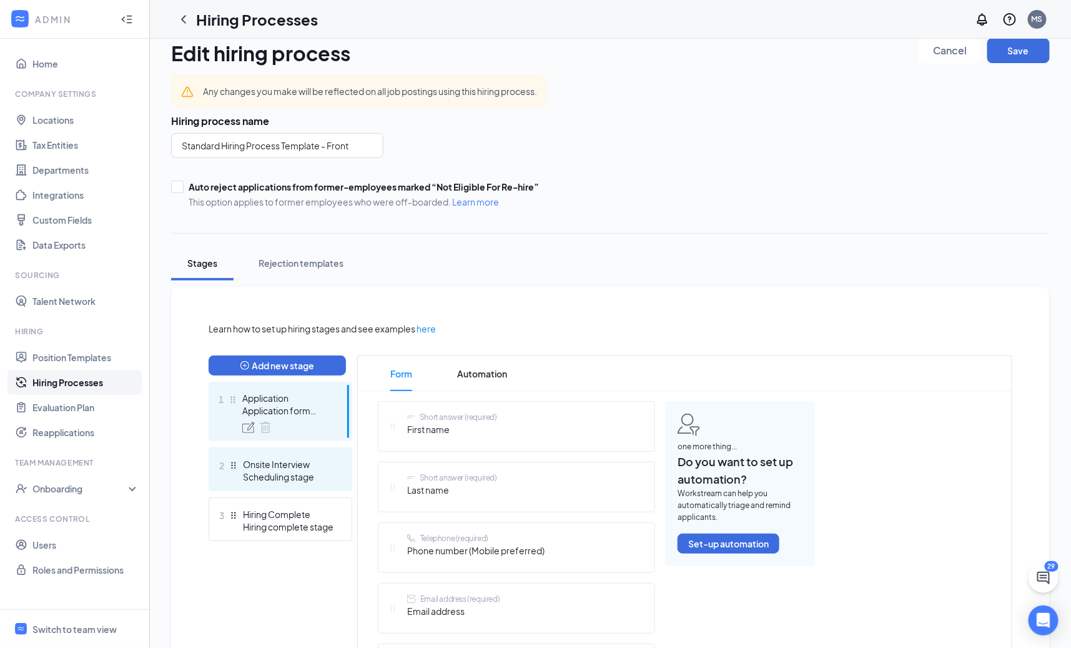
click at [342, 461] on div "2 Onsite Interview Scheduling stage" at bounding box center [281, 469] width 144 height 44
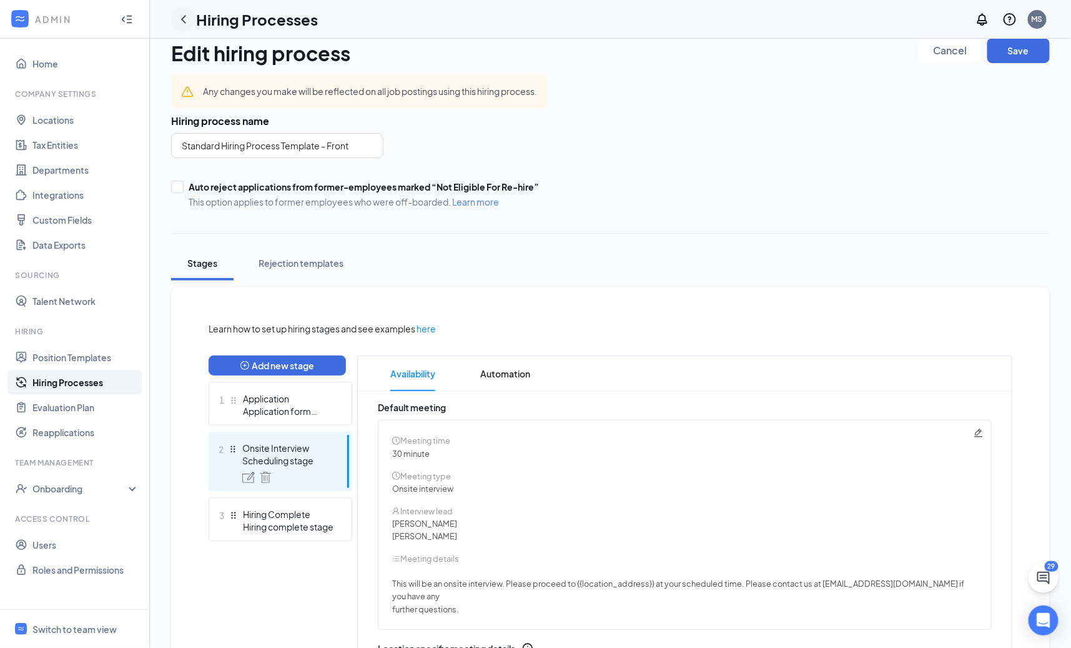
click at [178, 27] on div at bounding box center [183, 19] width 25 height 25
click at [190, 17] on icon "ChevronLeft" at bounding box center [183, 19] width 15 height 15
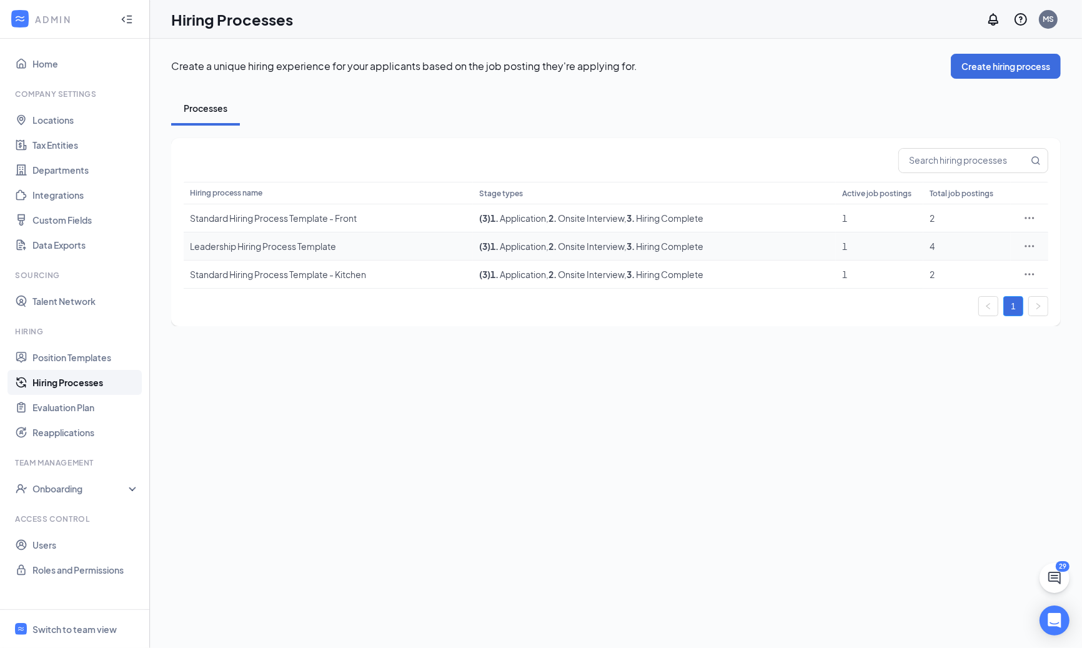
click at [290, 250] on div "Leadership Hiring Process Template" at bounding box center [328, 246] width 277 height 12
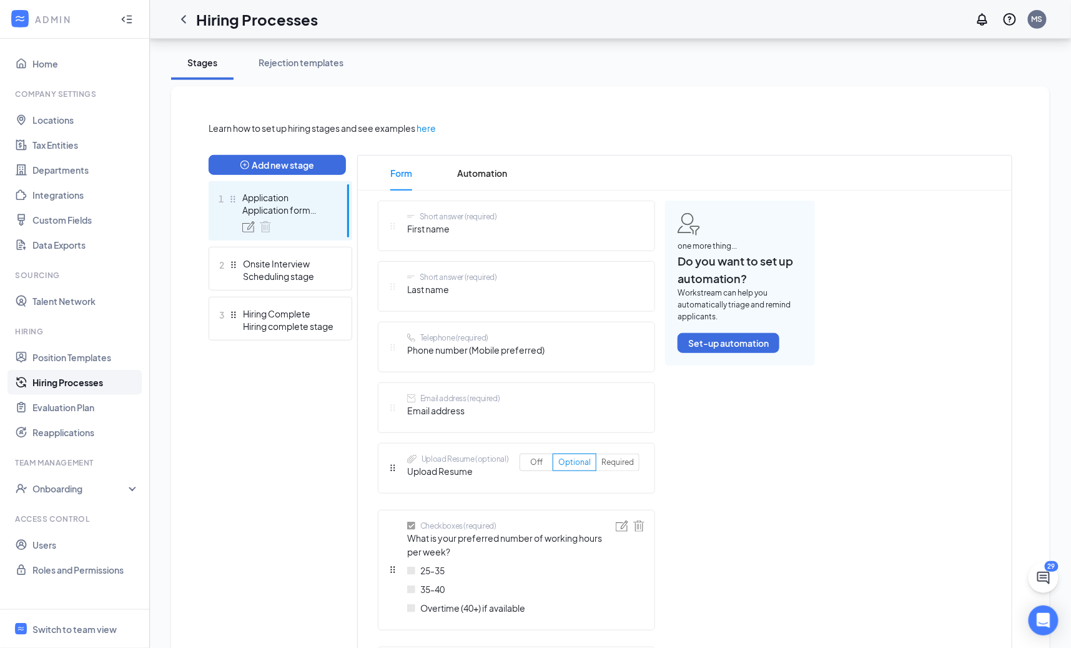
click at [327, 265] on div "Onsite Interview" at bounding box center [288, 263] width 91 height 12
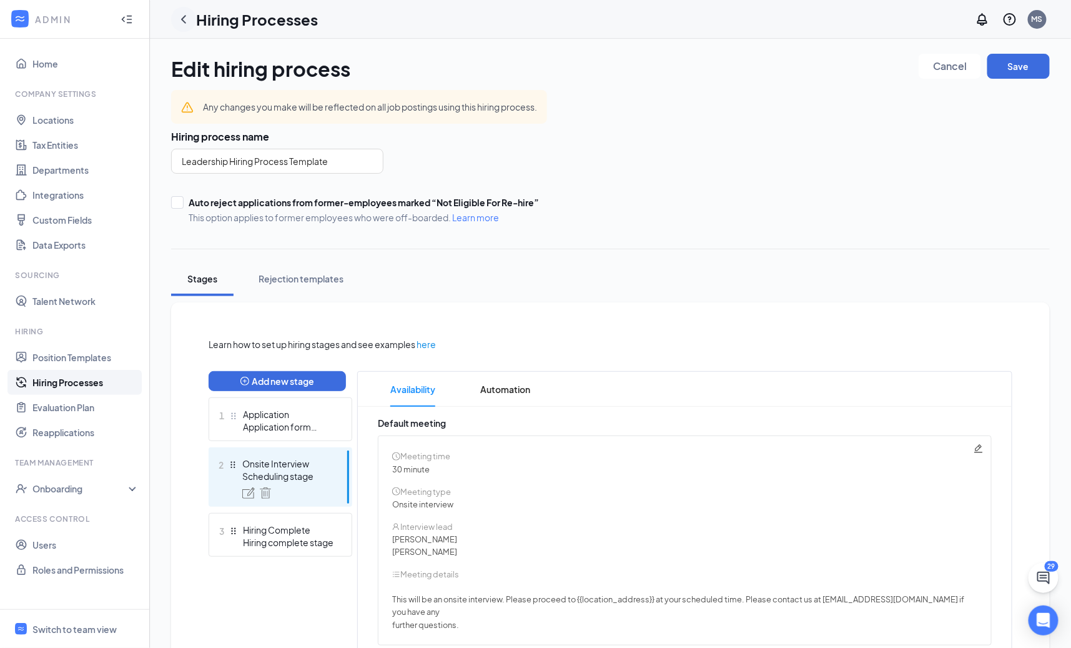
click at [185, 19] on icon "ChevronLeft" at bounding box center [183, 19] width 15 height 15
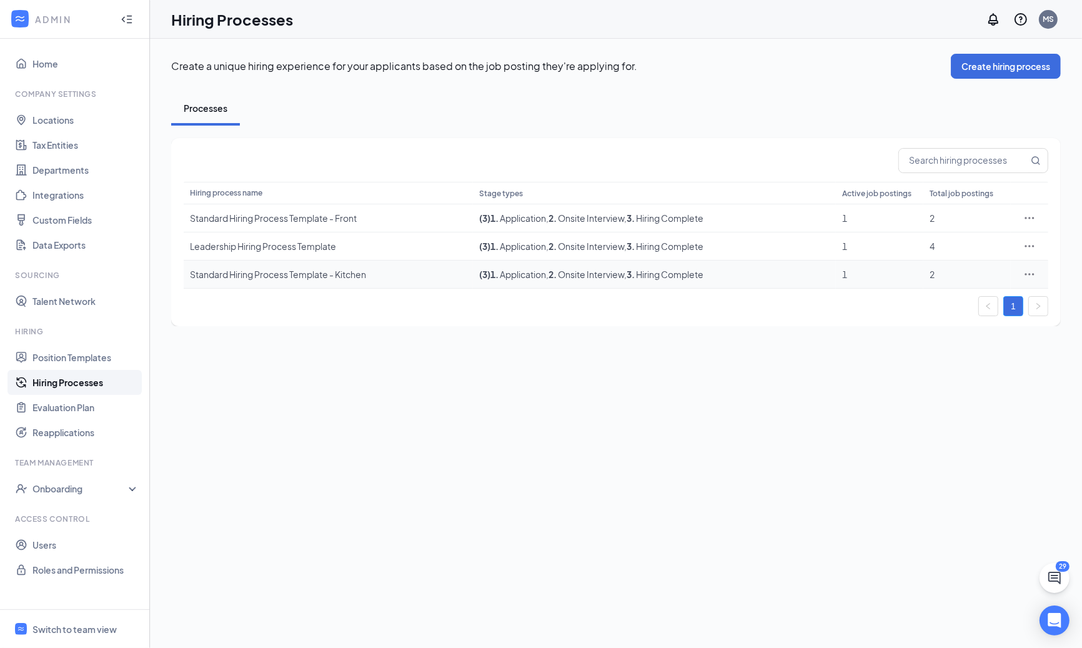
click at [263, 280] on td "Standard Hiring Process Template - Kitchen" at bounding box center [328, 274] width 289 height 28
click at [267, 277] on div "Standard Hiring Process Template - Kitchen" at bounding box center [328, 274] width 277 height 12
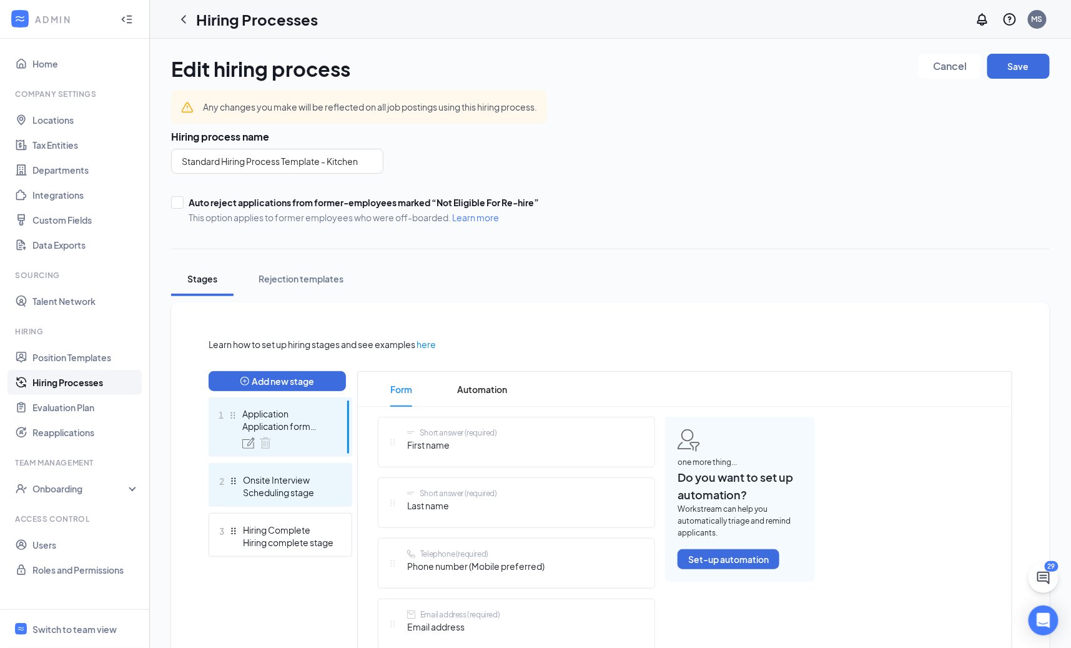
click at [299, 486] on div "Scheduling stage" at bounding box center [288, 492] width 91 height 12
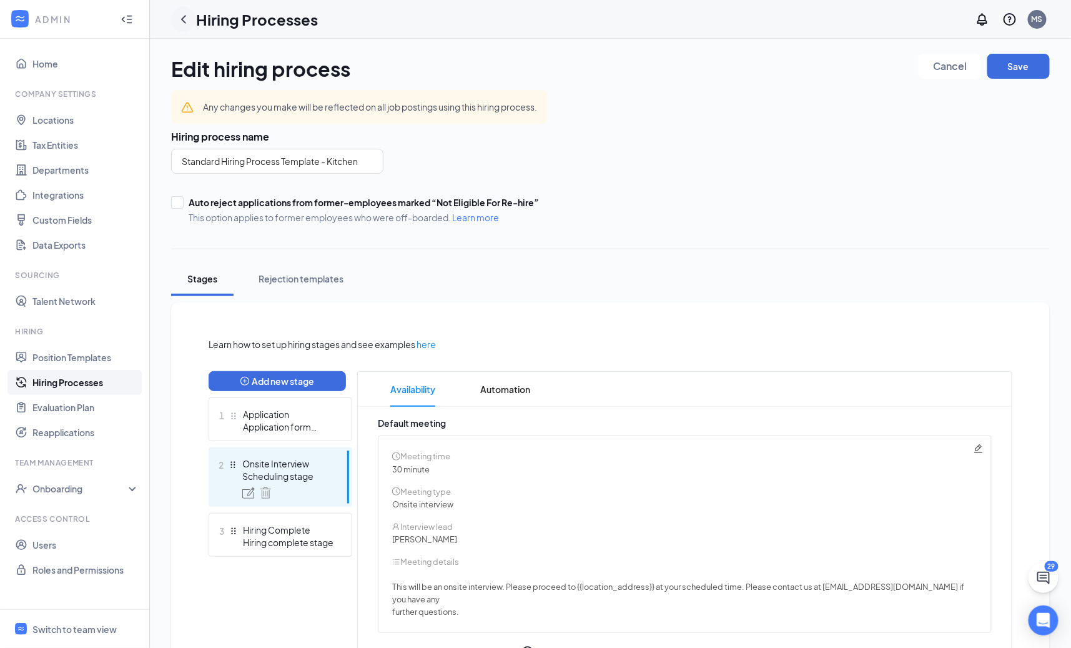
click at [187, 21] on icon "ChevronLeft" at bounding box center [183, 19] width 15 height 15
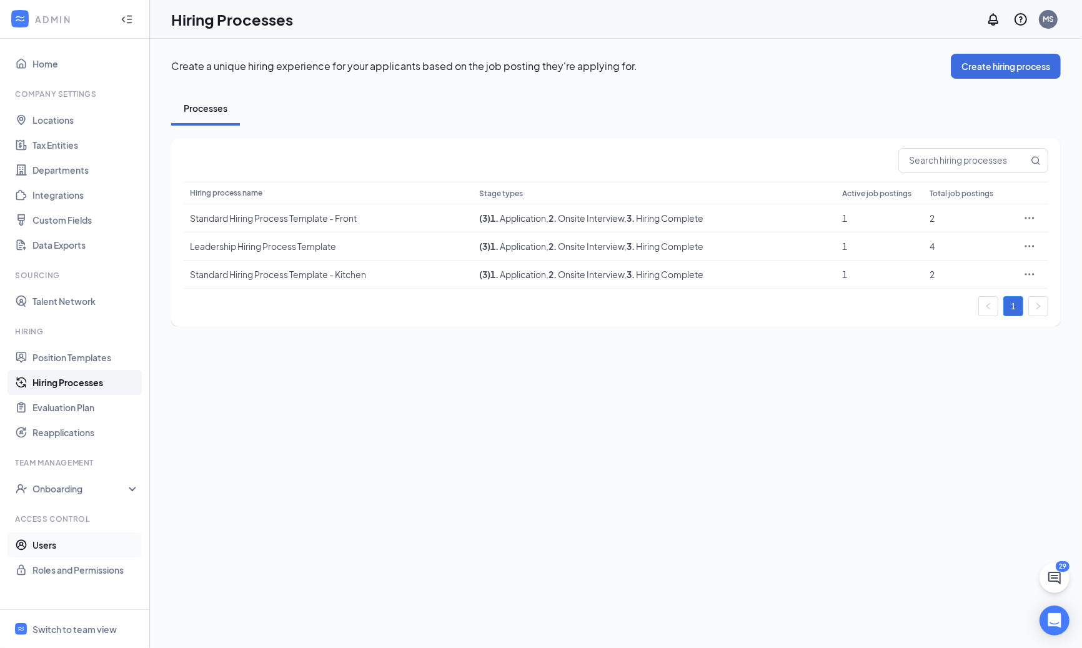
click at [64, 541] on link "Users" at bounding box center [85, 544] width 107 height 25
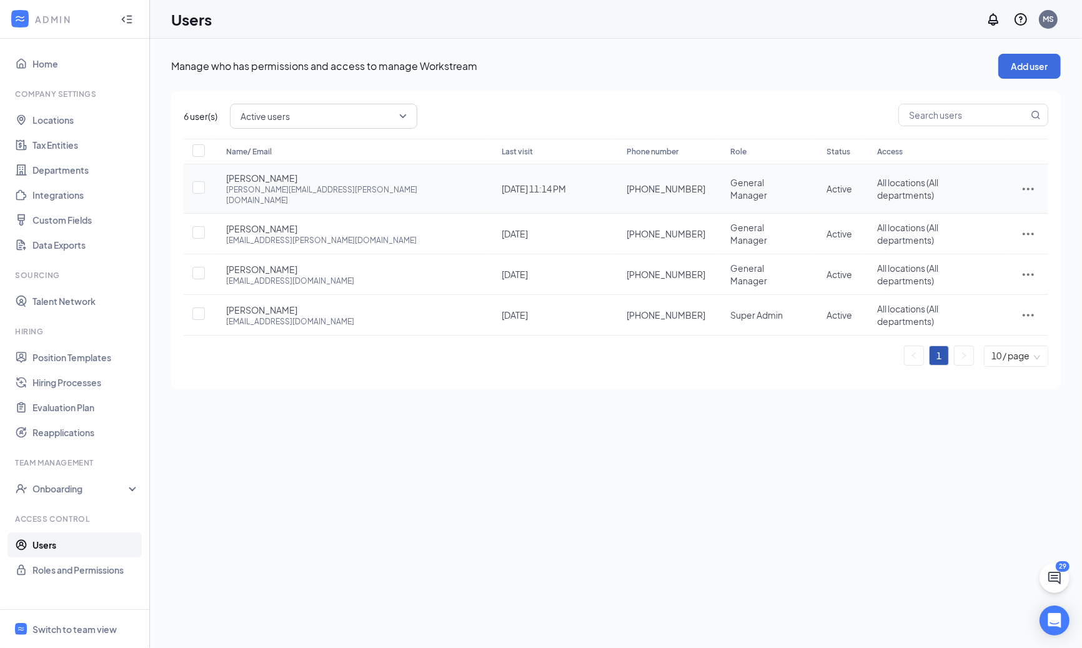
click at [1008, 180] on td at bounding box center [1028, 188] width 40 height 49
click at [1022, 188] on icon "ActionsIcon" at bounding box center [1027, 189] width 11 height 2
click at [1003, 206] on span "Edit user" at bounding box center [987, 209] width 77 height 14
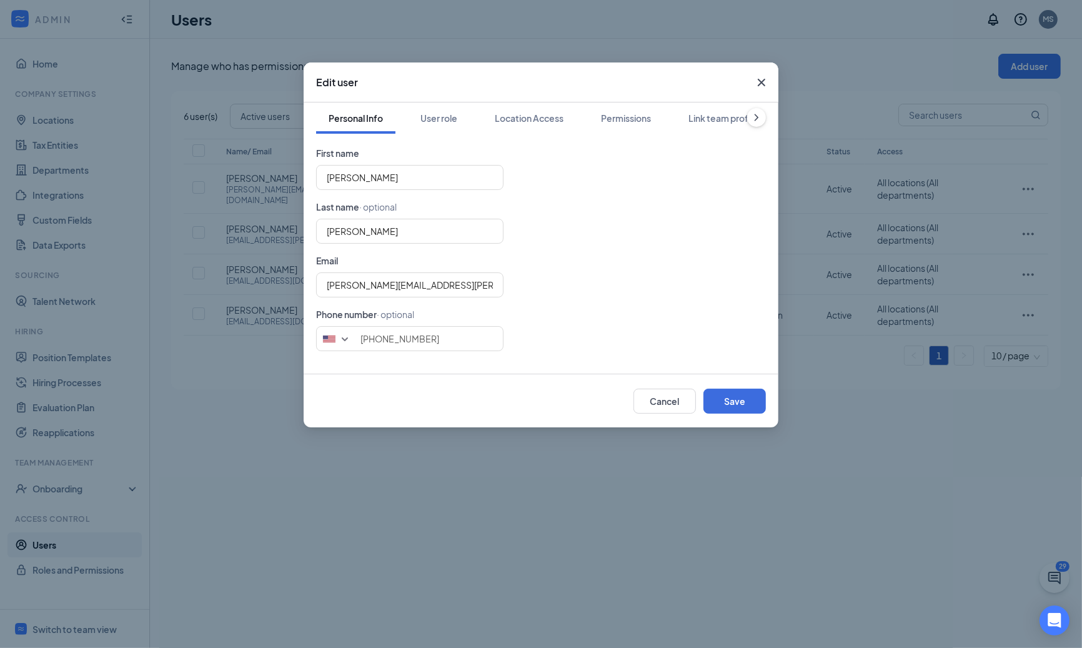
drag, startPoint x: 631, startPoint y: 116, endPoint x: 622, endPoint y: 138, distance: 23.5
click at [632, 116] on div "Permissions" at bounding box center [626, 118] width 50 height 12
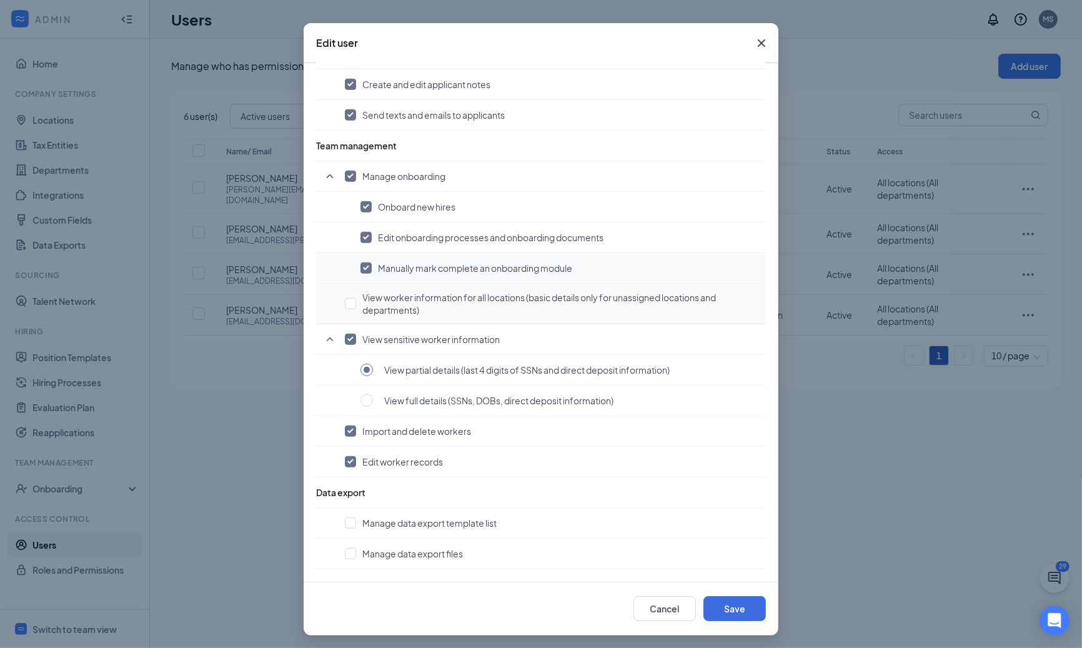
scroll to position [41, 0]
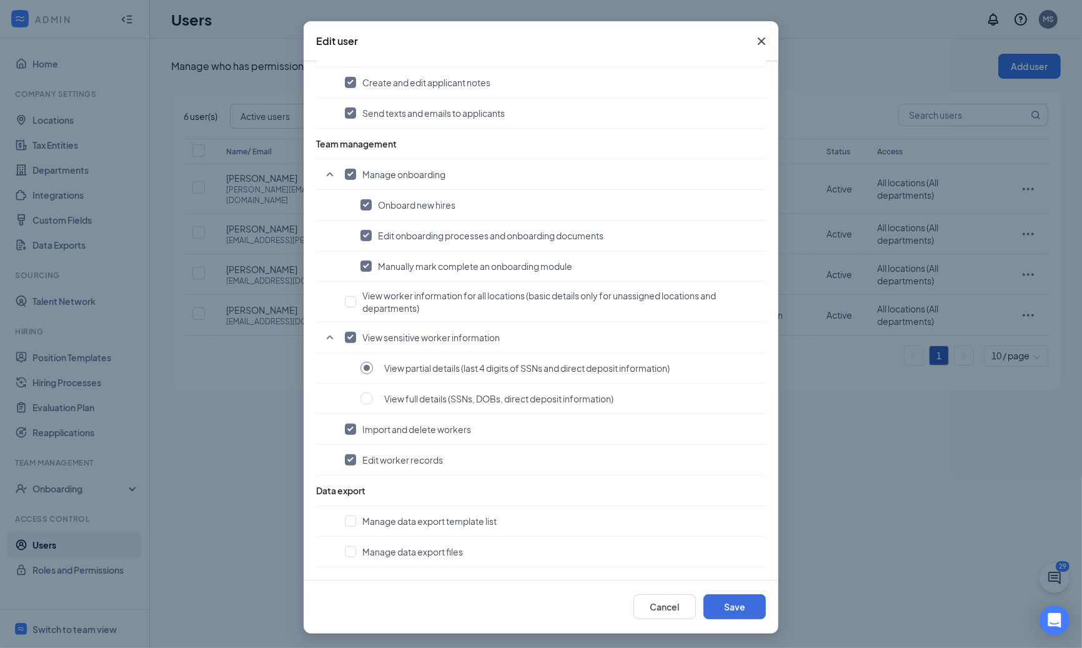
click at [758, 42] on icon "Cross" at bounding box center [761, 40] width 7 height 7
